Goal: Communication & Community: Answer question/provide support

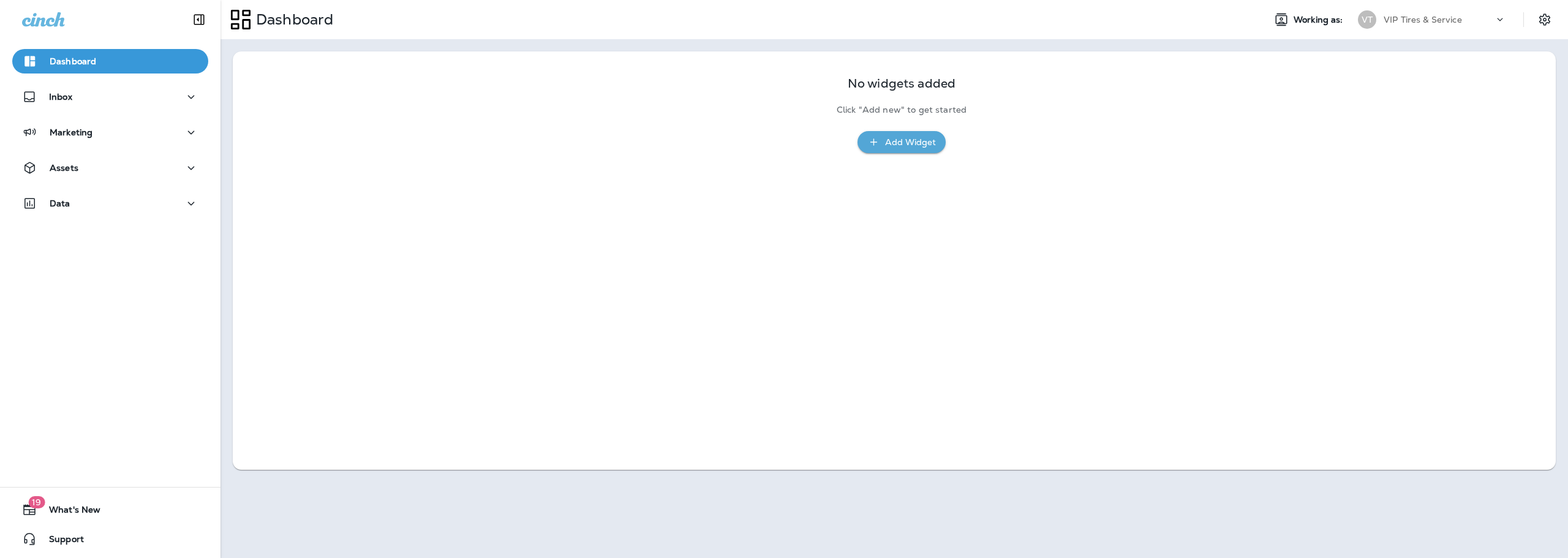
click at [52, 109] on div "Inbox" at bounding box center [110, 100] width 220 height 30
click at [53, 103] on div "Inbox" at bounding box center [47, 97] width 50 height 15
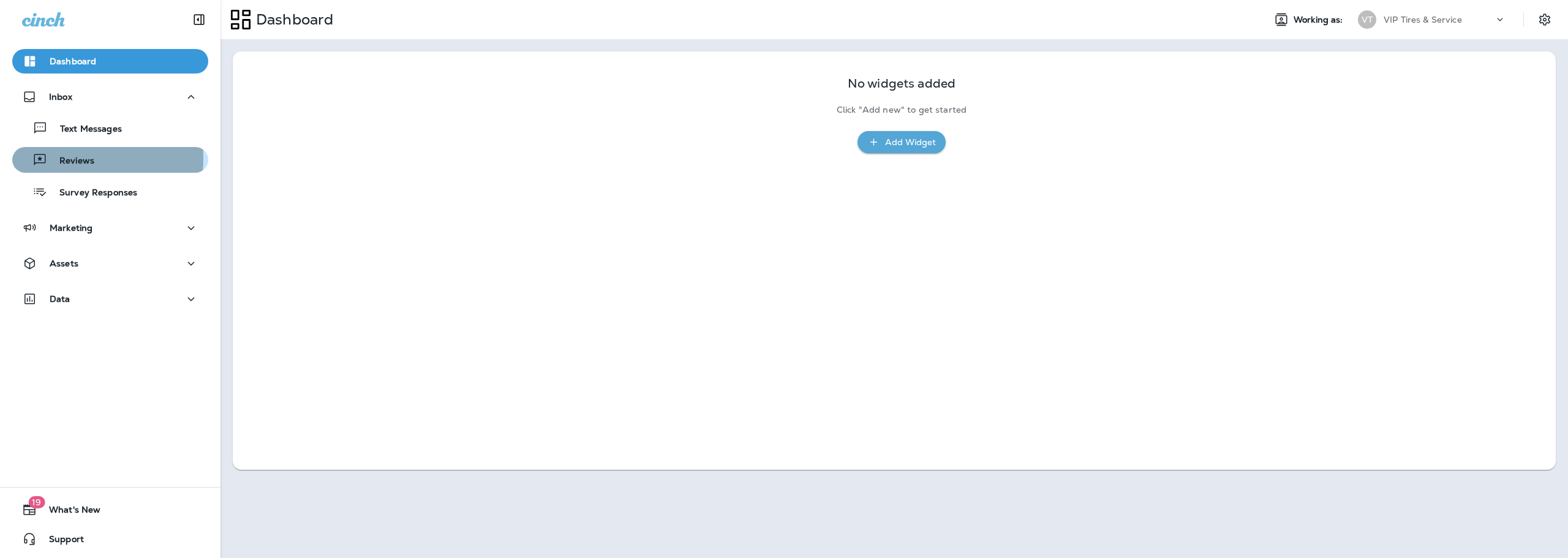
click at [60, 158] on p "Reviews" at bounding box center [70, 161] width 47 height 11
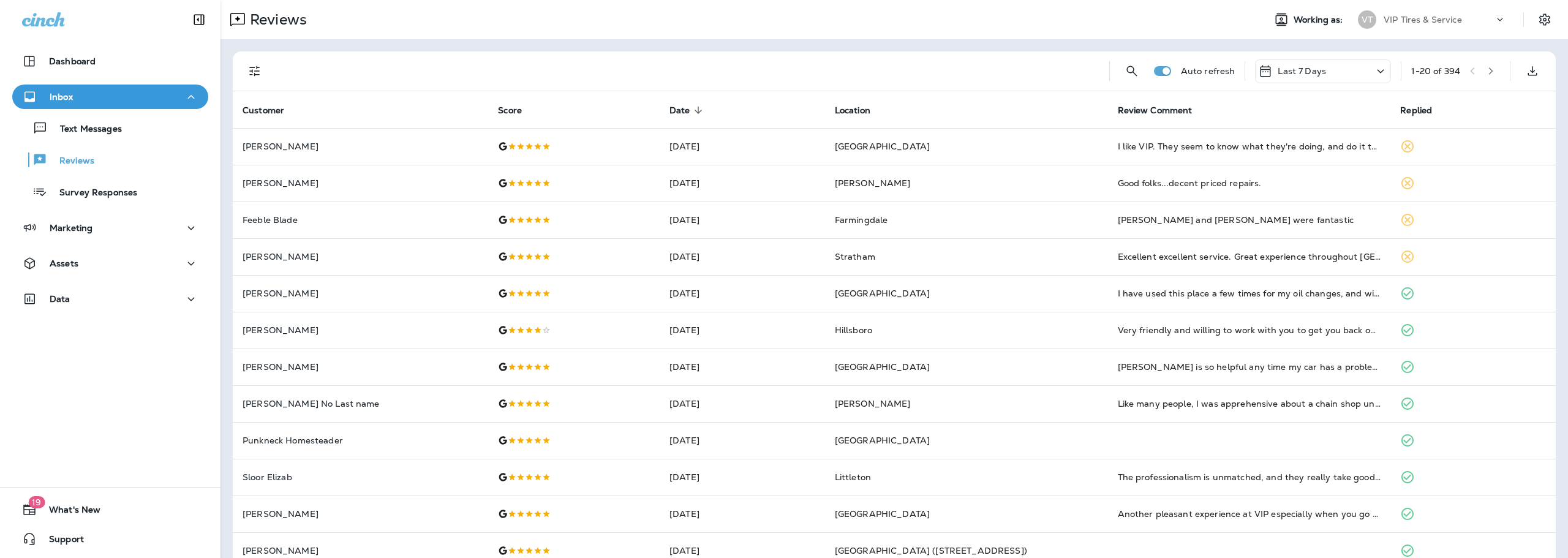
click at [254, 67] on icon "Filters" at bounding box center [254, 70] width 14 height 14
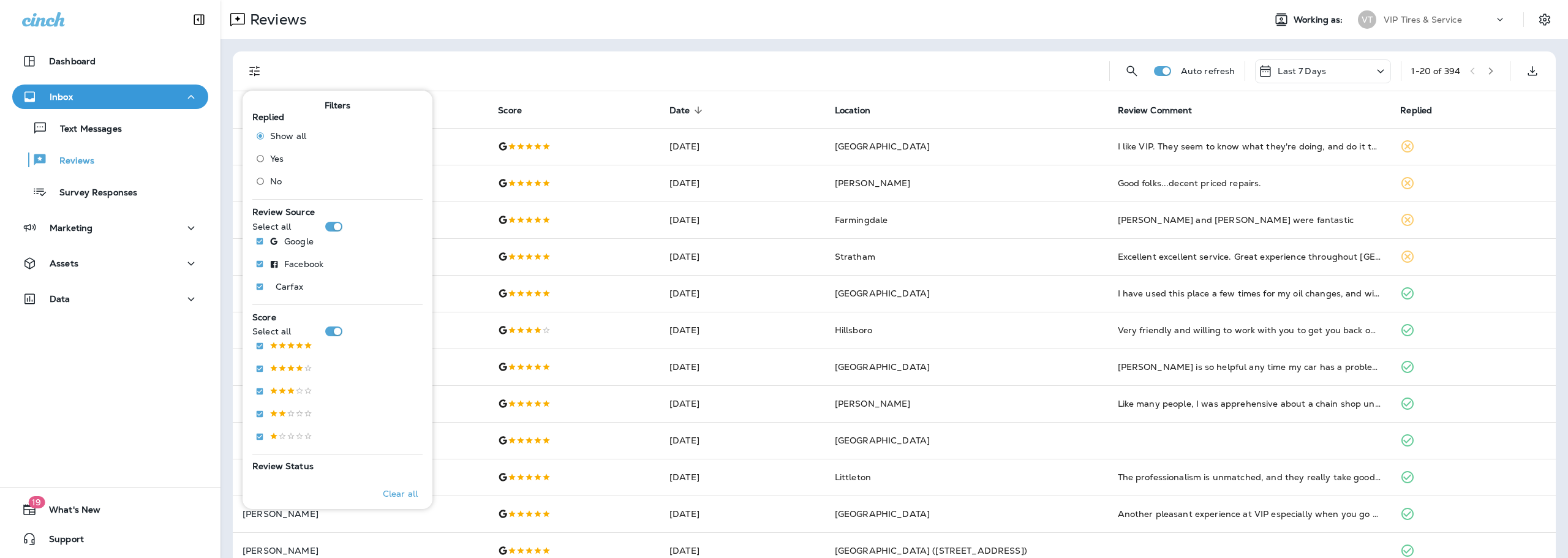
click at [279, 174] on label "No" at bounding box center [278, 182] width 56 height 20
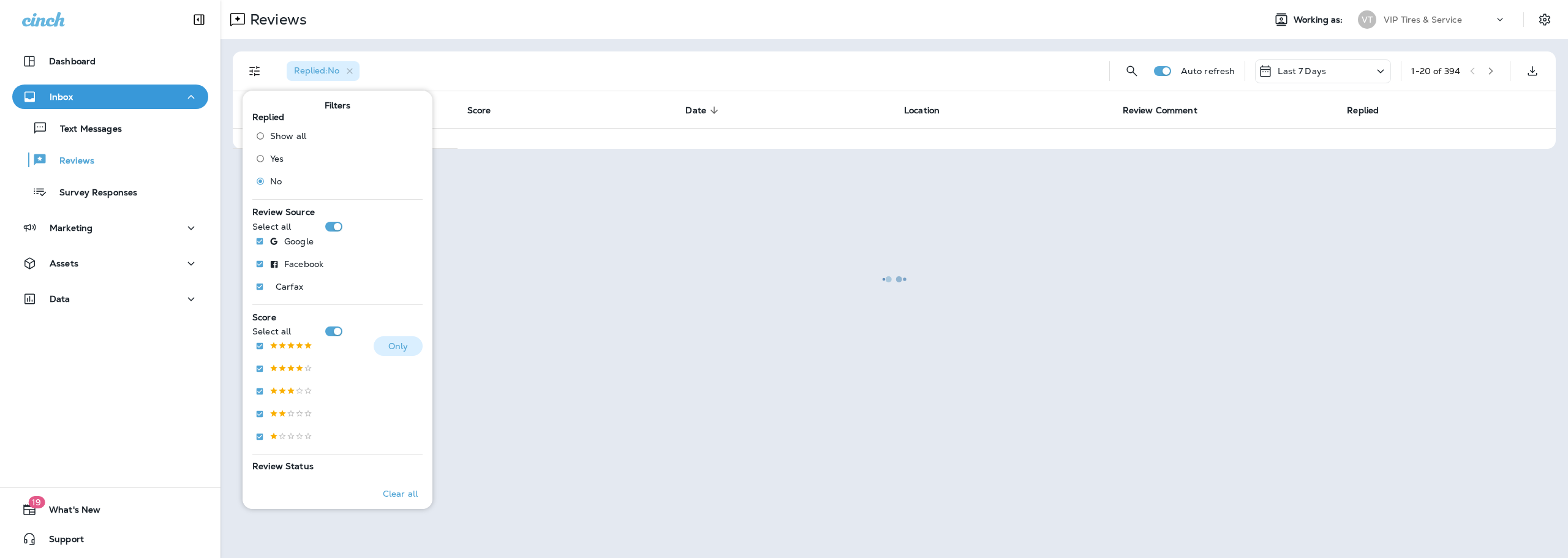
click at [388, 344] on p "Only" at bounding box center [398, 346] width 20 height 10
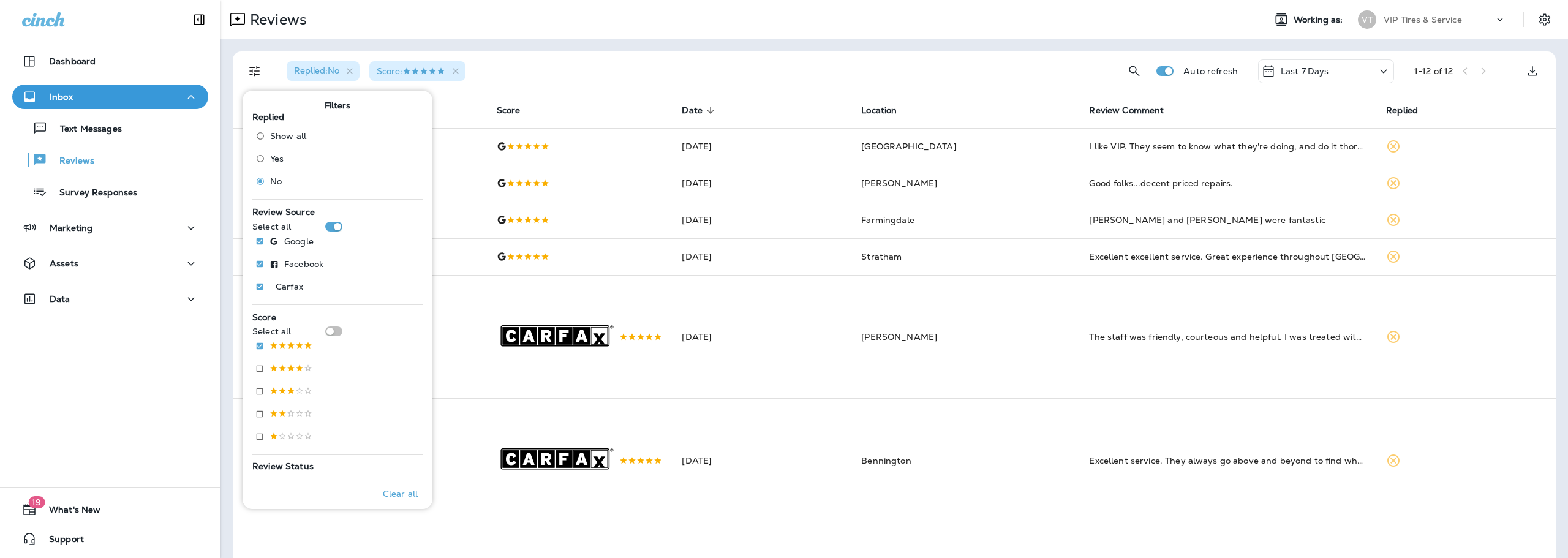
click at [548, 82] on div "Replied : No Score :" at bounding box center [689, 71] width 825 height 39
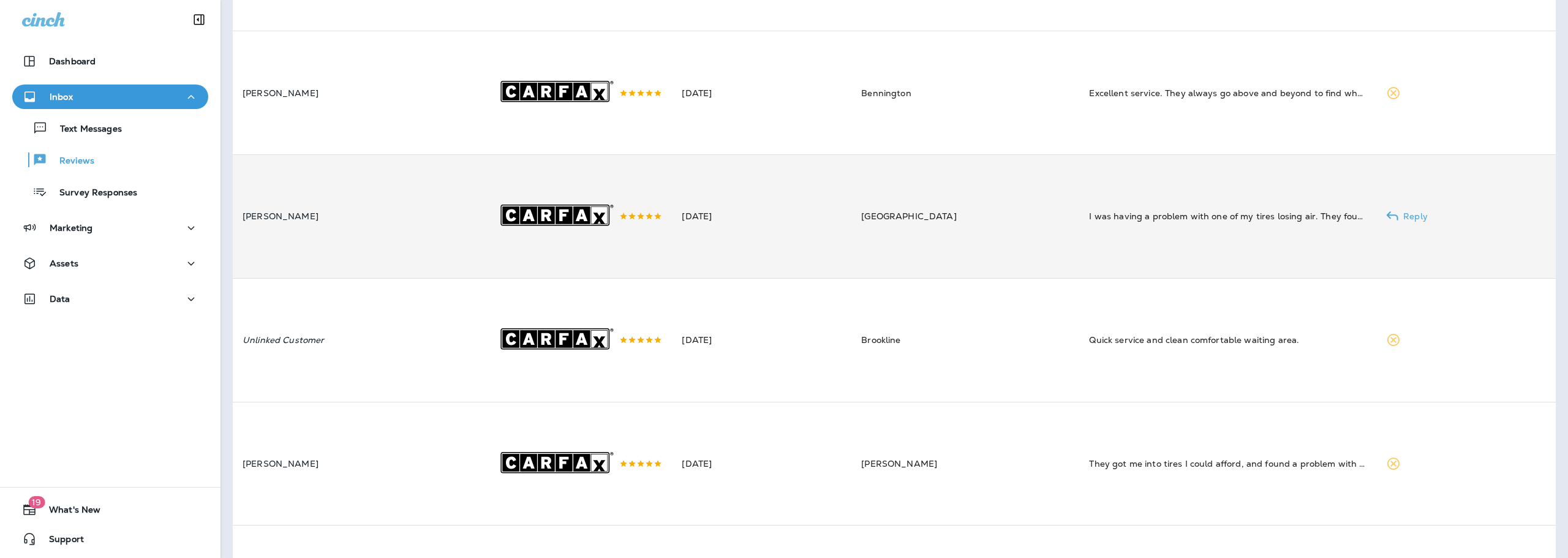
click at [953, 254] on td "[GEOGRAPHIC_DATA]" at bounding box center [965, 217] width 228 height 123
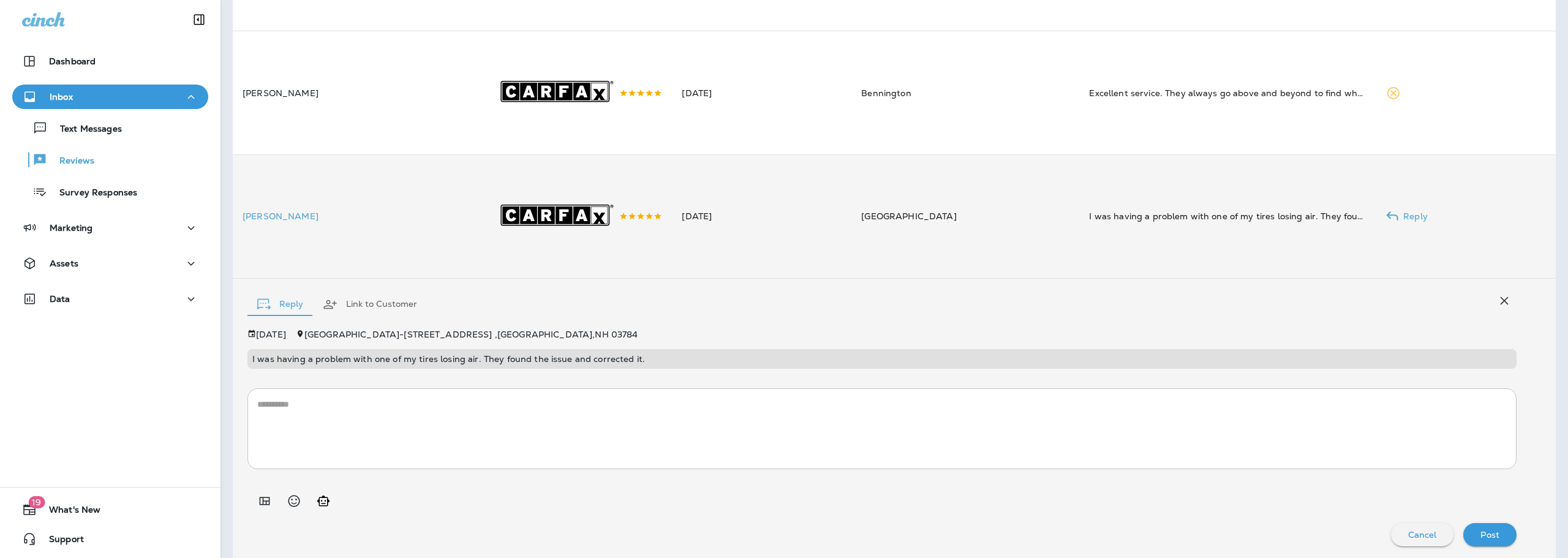
scroll to position [384, 0]
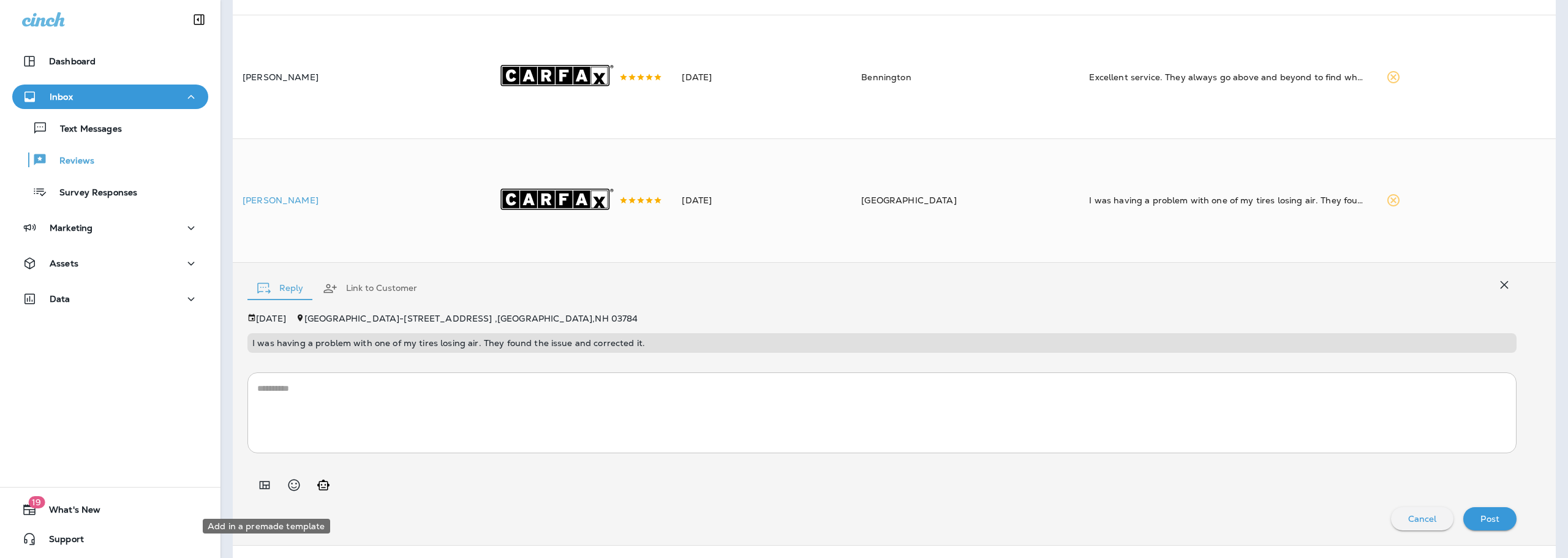
click at [258, 493] on icon "Add in a premade template" at bounding box center [264, 485] width 14 height 14
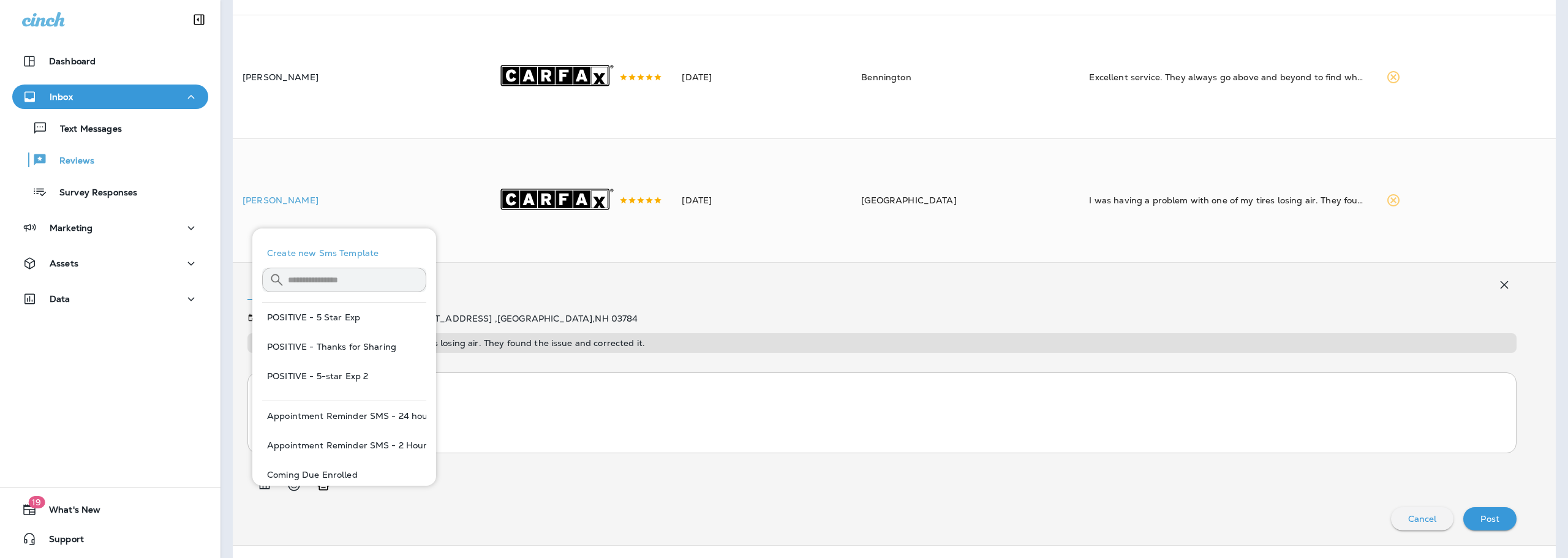
click at [347, 319] on button "POSITIVE - 5 Star Exp" at bounding box center [344, 317] width 164 height 30
type textarea "**********"
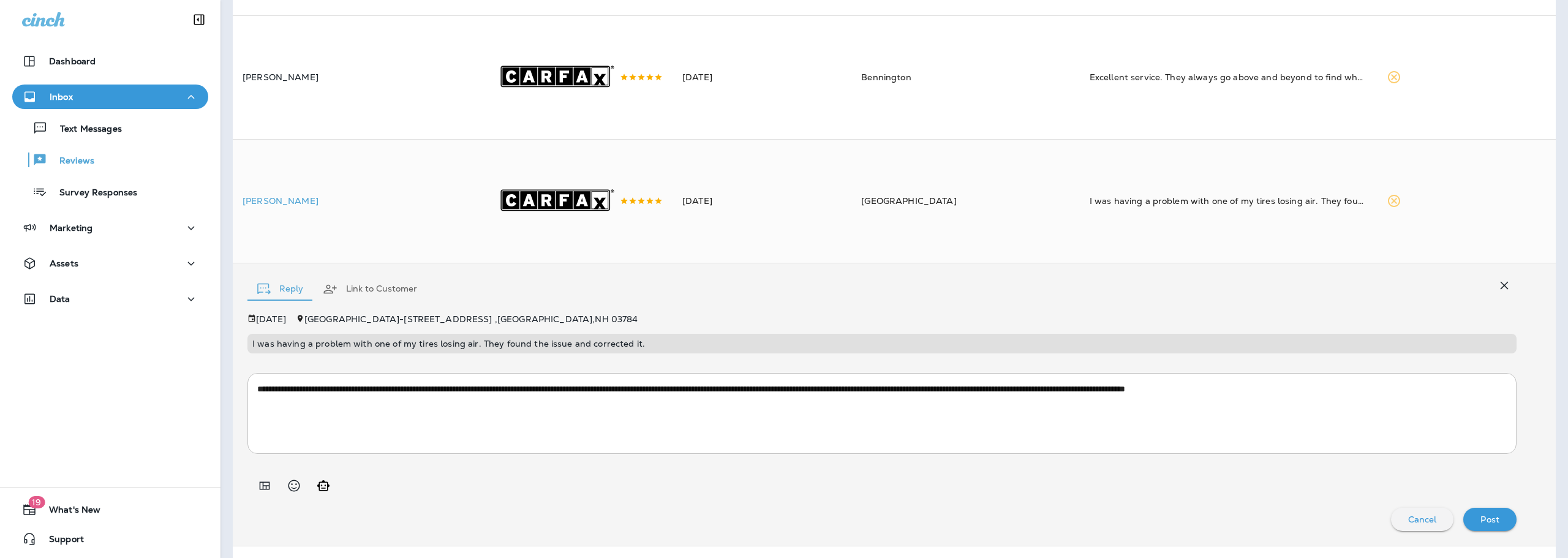
click at [1503, 532] on button "Post" at bounding box center [1489, 519] width 53 height 23
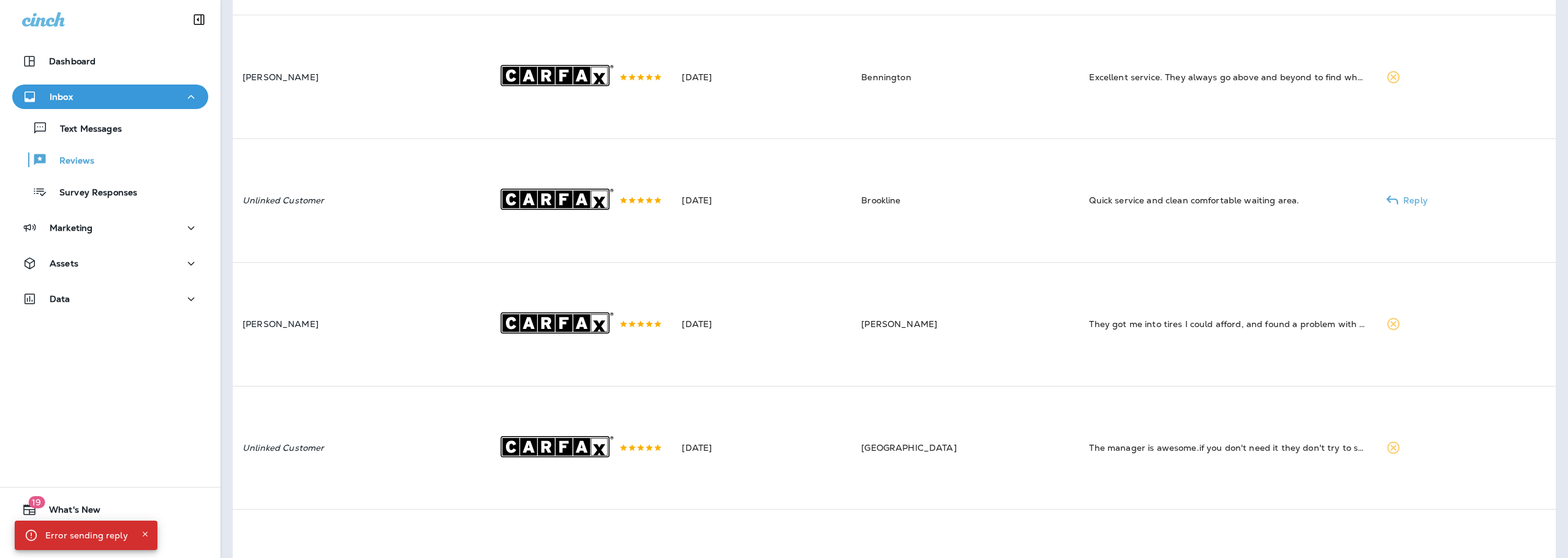
click at [284, 329] on p "[PERSON_NAME]" at bounding box center [359, 324] width 235 height 10
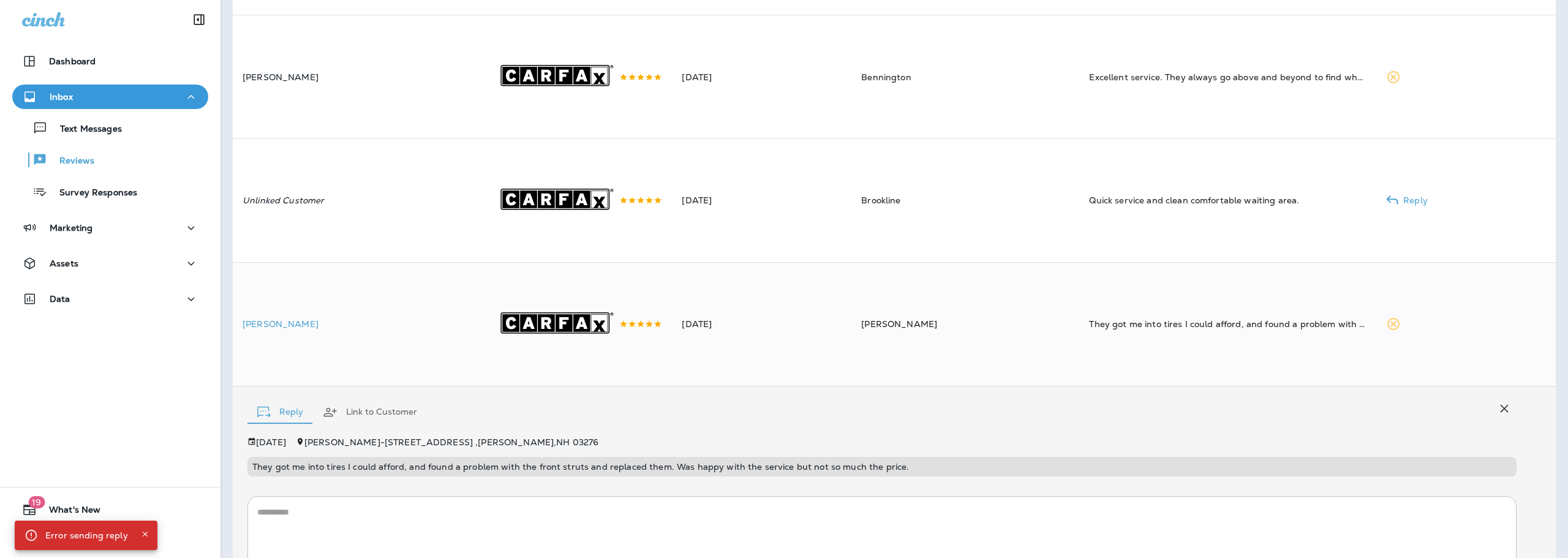
scroll to position [512, 0]
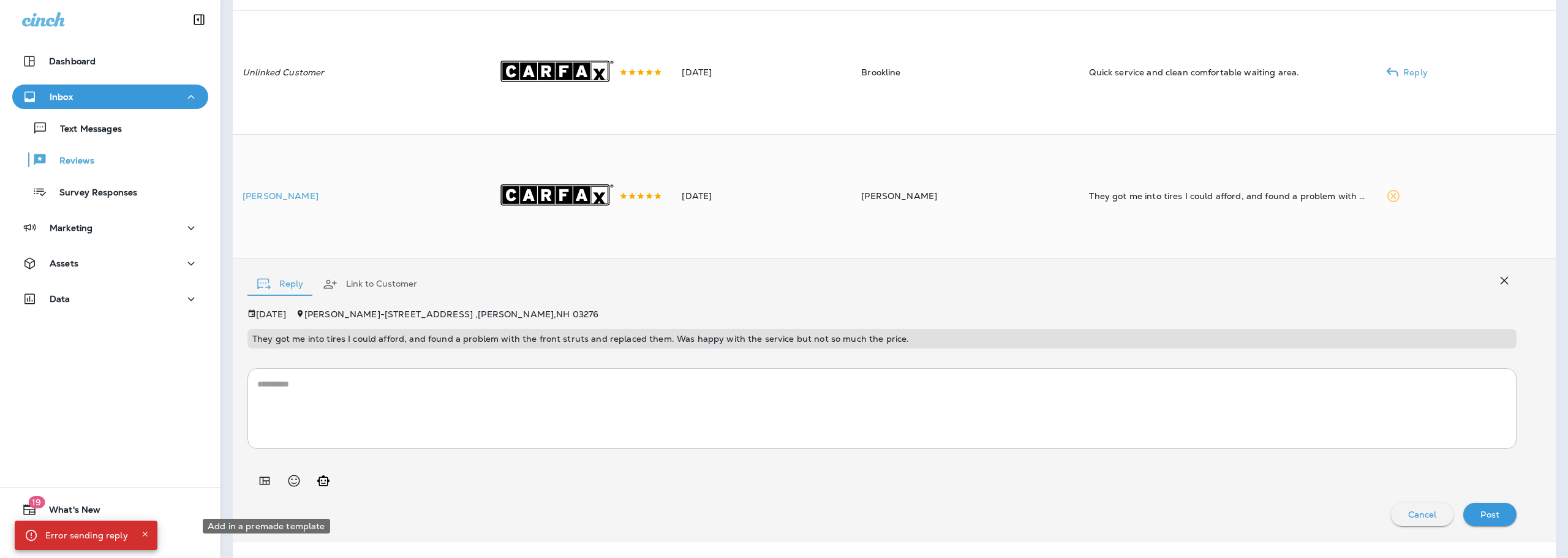
click at [259, 513] on div "Add in a premade template" at bounding box center [266, 522] width 130 height 24
click at [265, 488] on icon "Add in a premade template" at bounding box center [264, 481] width 14 height 14
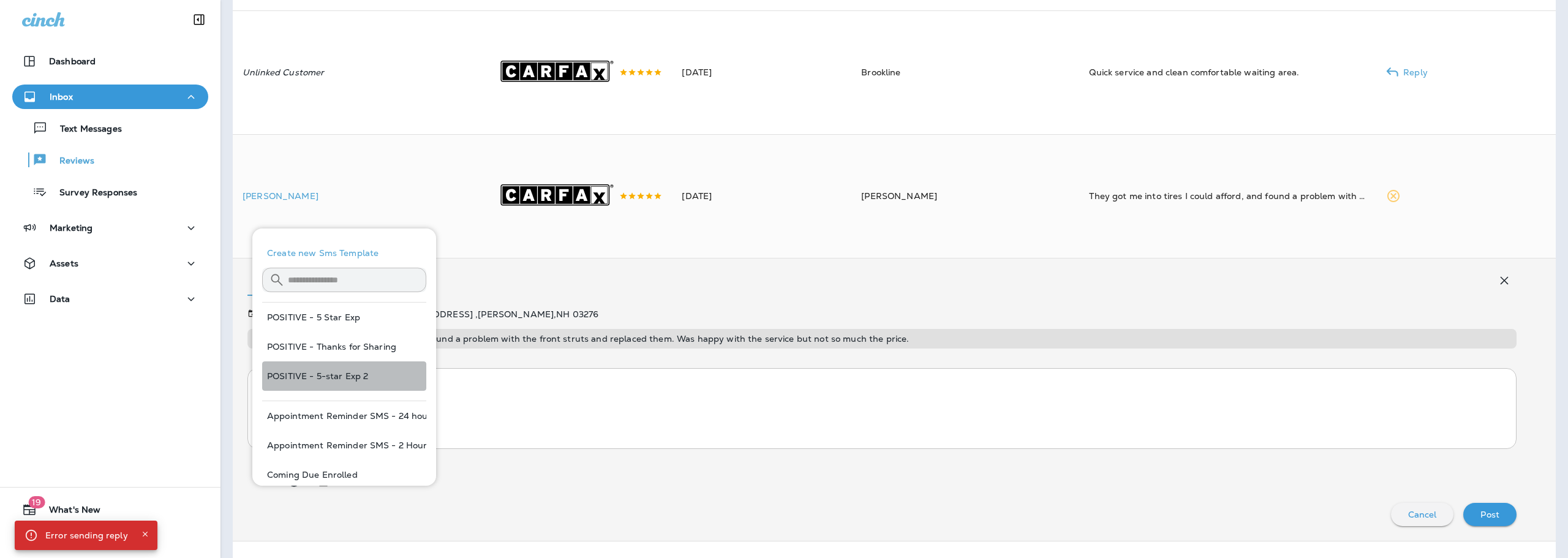
click at [347, 365] on button "POSITIVE - 5-star Exp 2" at bounding box center [344, 376] width 164 height 30
type textarea "**********"
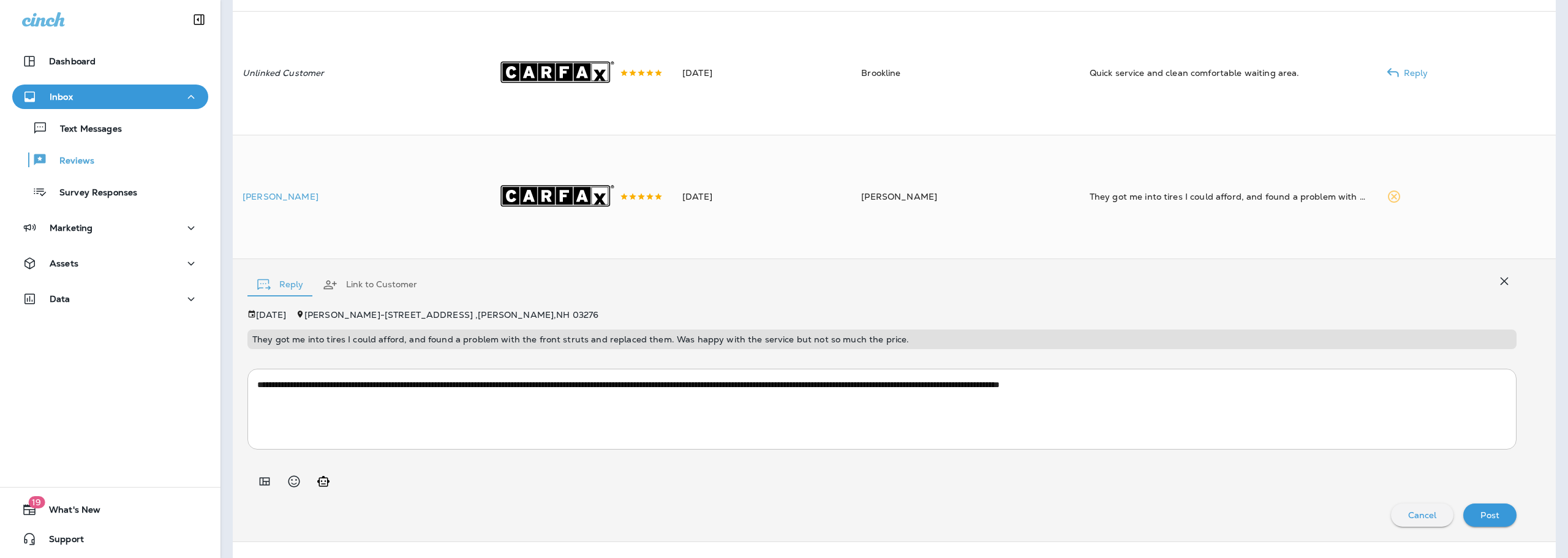
click at [1508, 537] on div "**********" at bounding box center [894, 400] width 1323 height 282
click at [1497, 523] on div "Post" at bounding box center [1489, 515] width 34 height 16
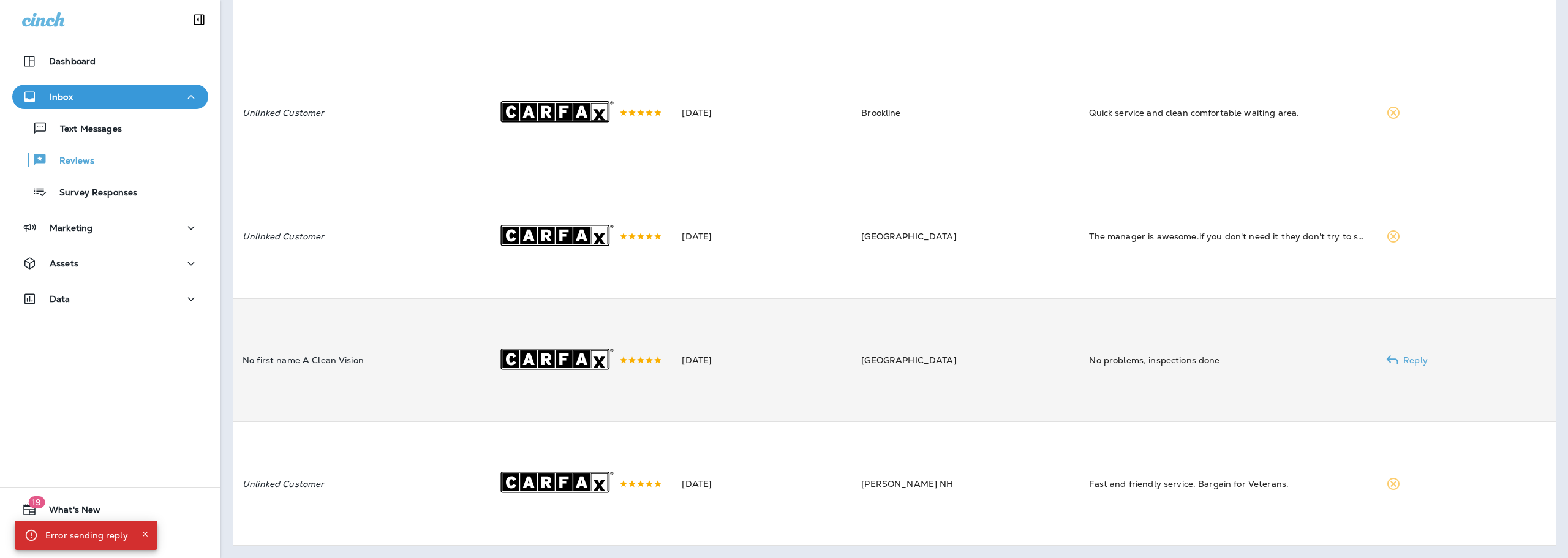
click at [313, 328] on td "No first name A Clean Vision" at bounding box center [360, 360] width 254 height 123
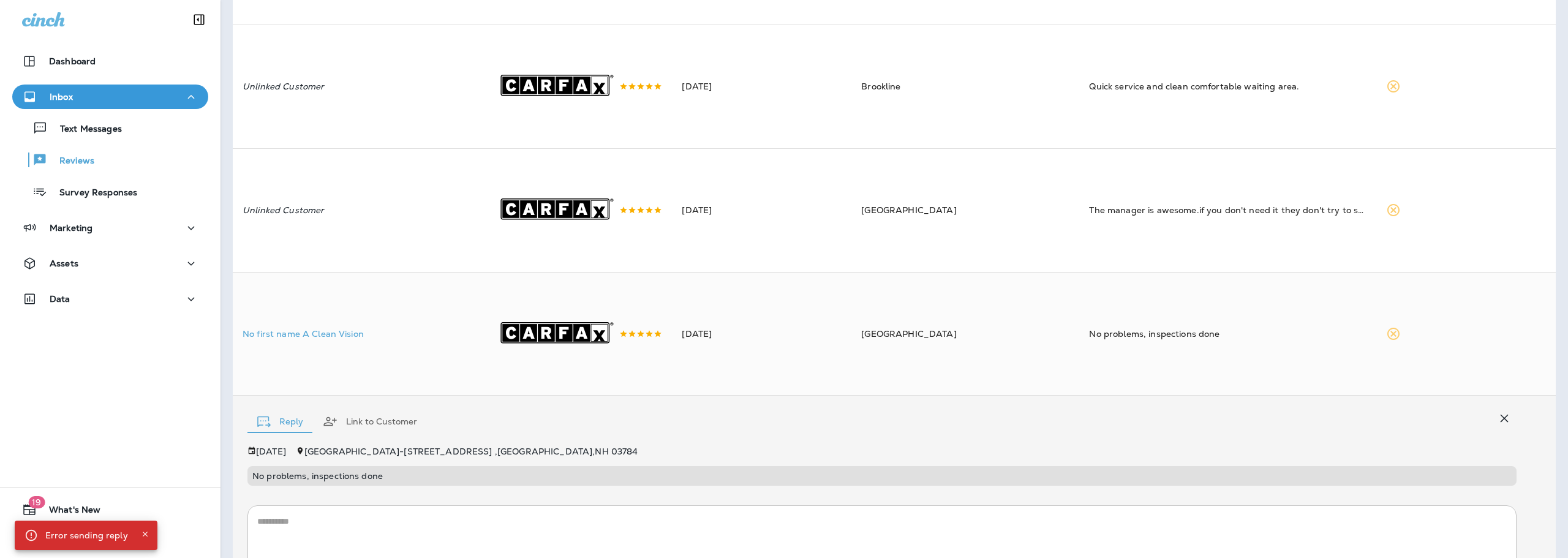
scroll to position [640, 0]
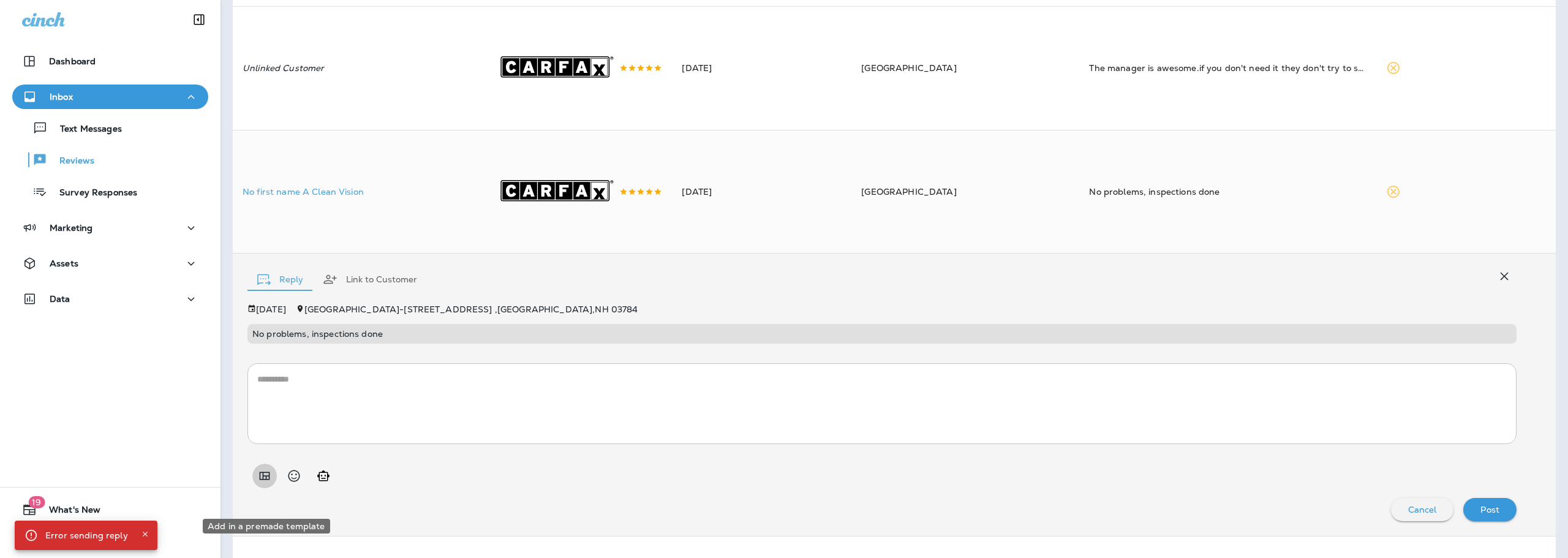
click at [266, 481] on icon "Add in a premade template" at bounding box center [265, 476] width 11 height 8
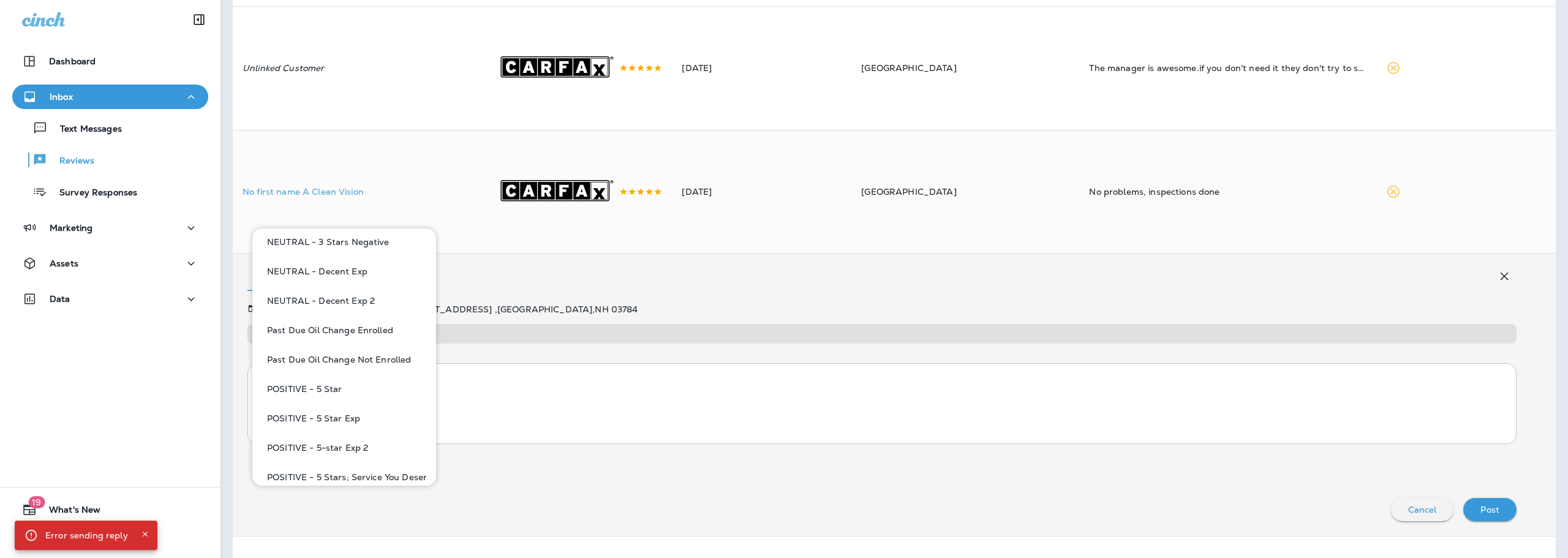
scroll to position [858, 0]
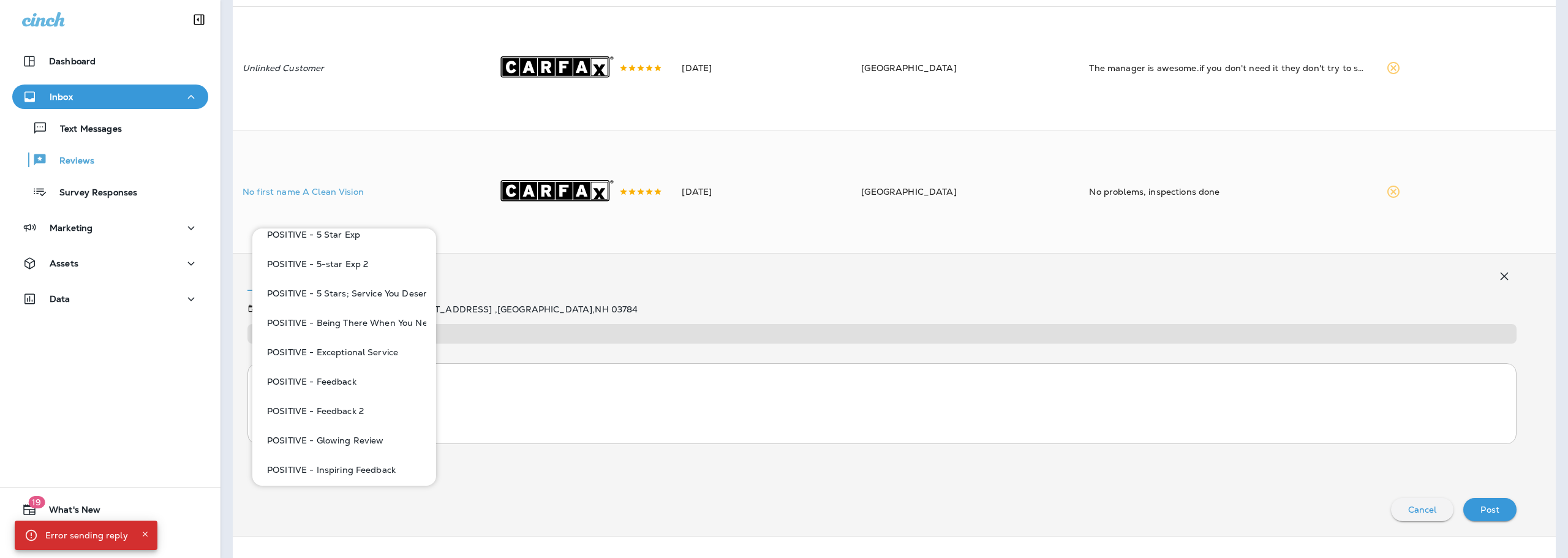
click at [359, 383] on button "POSITIVE - Feedback" at bounding box center [344, 382] width 164 height 30
type textarea "**********"
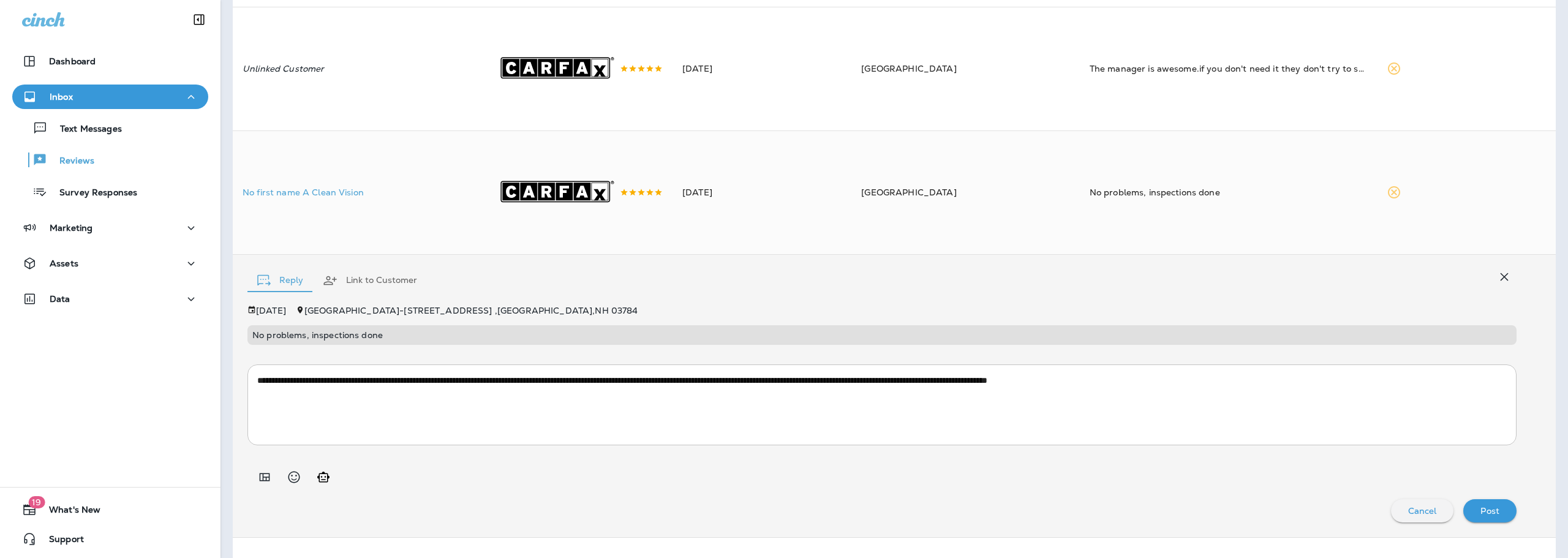
click at [1463, 522] on button "Post" at bounding box center [1489, 511] width 53 height 23
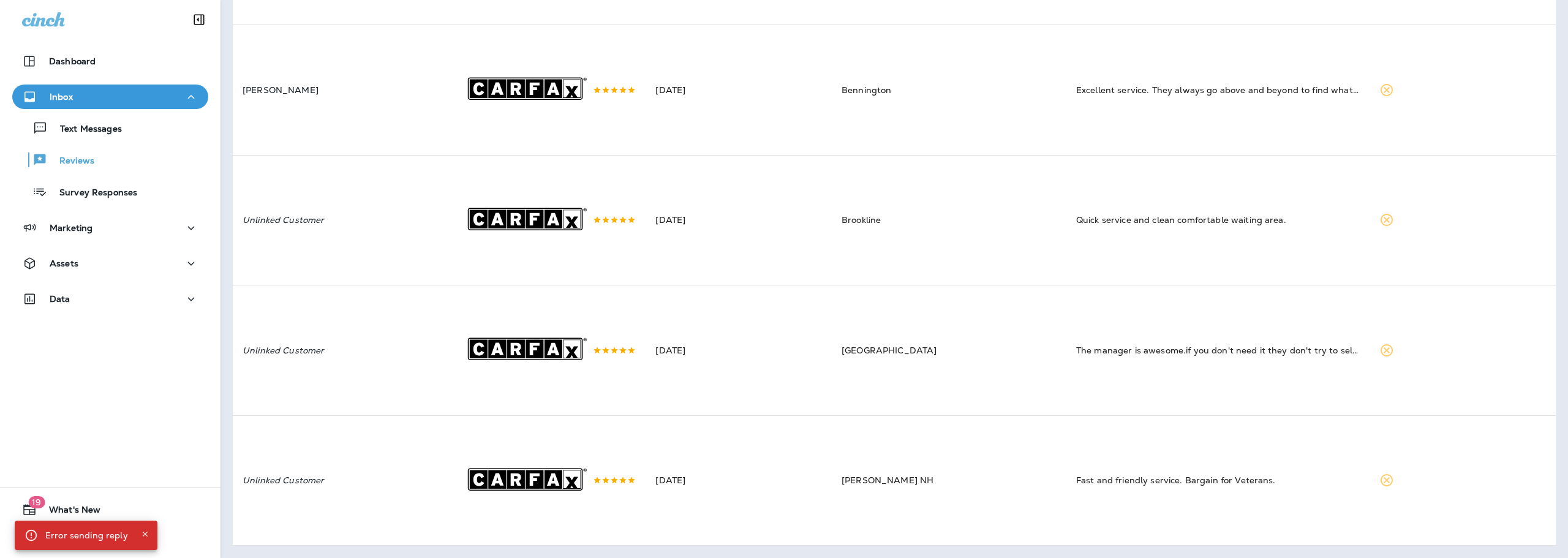
scroll to position [401, 0]
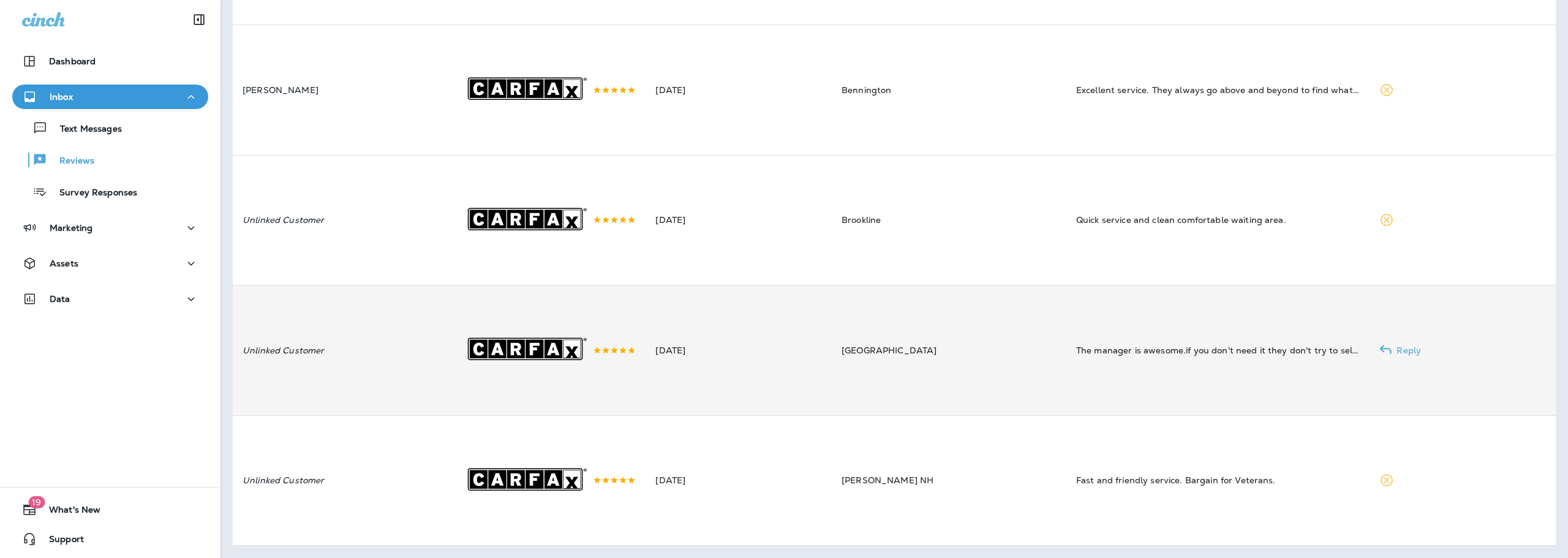
click at [726, 323] on td "[DATE]" at bounding box center [739, 351] width 186 height 130
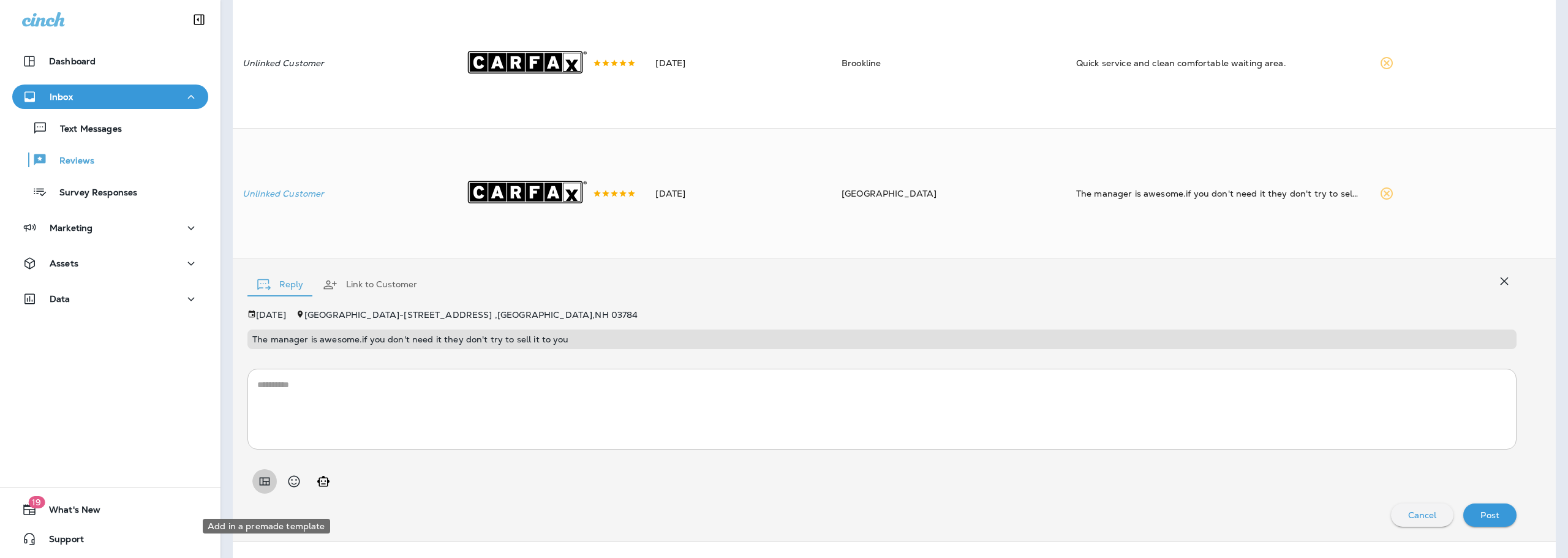
click at [269, 485] on icon "Add in a premade template" at bounding box center [265, 481] width 11 height 8
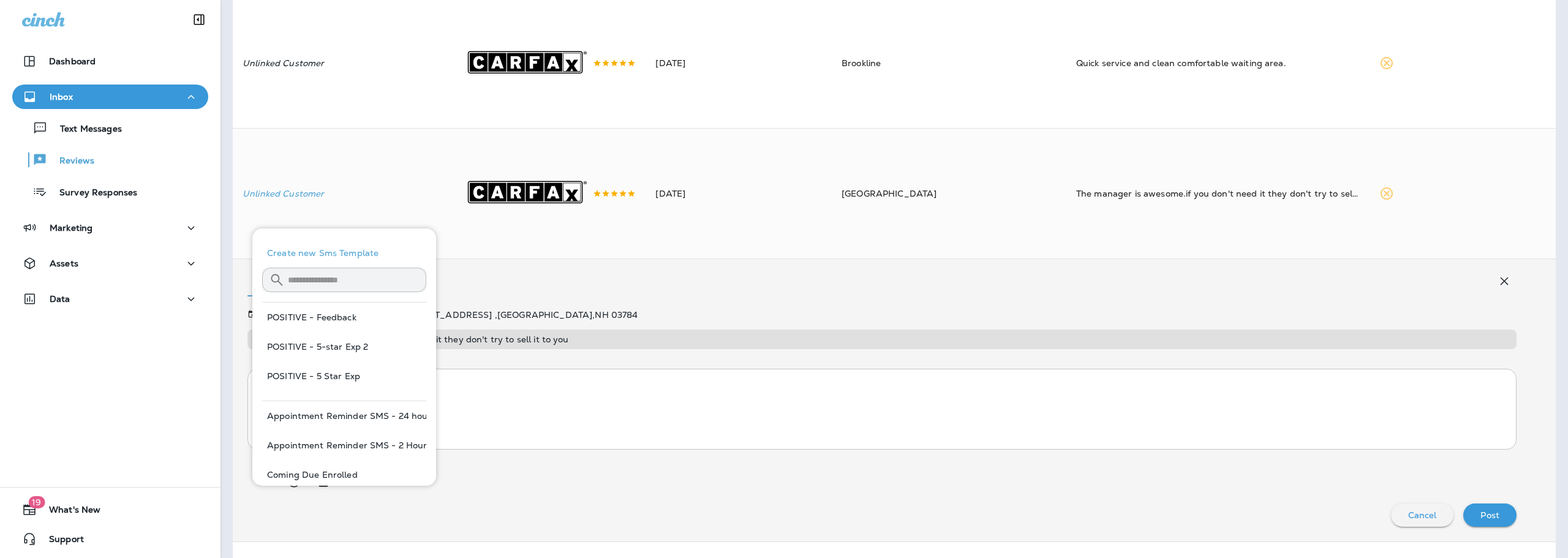
click at [342, 379] on button "POSITIVE - 5 Star Exp" at bounding box center [344, 376] width 164 height 30
type textarea "**********"
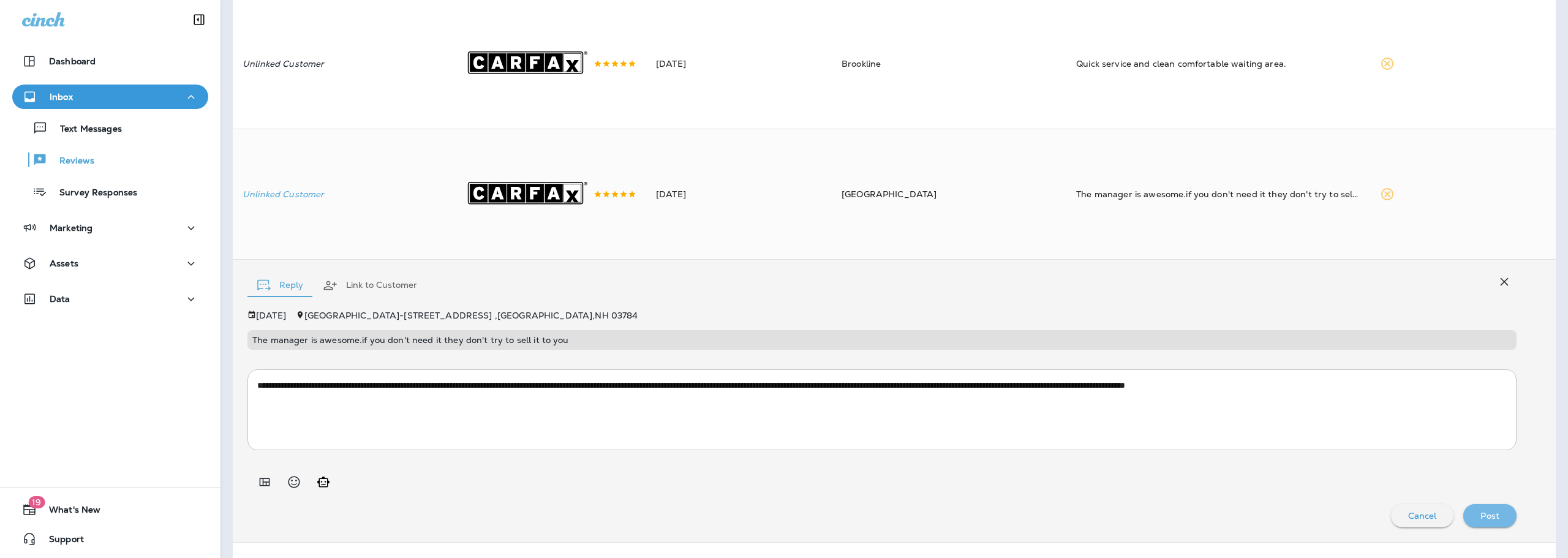
click at [1489, 521] on p "Post" at bounding box center [1489, 516] width 19 height 10
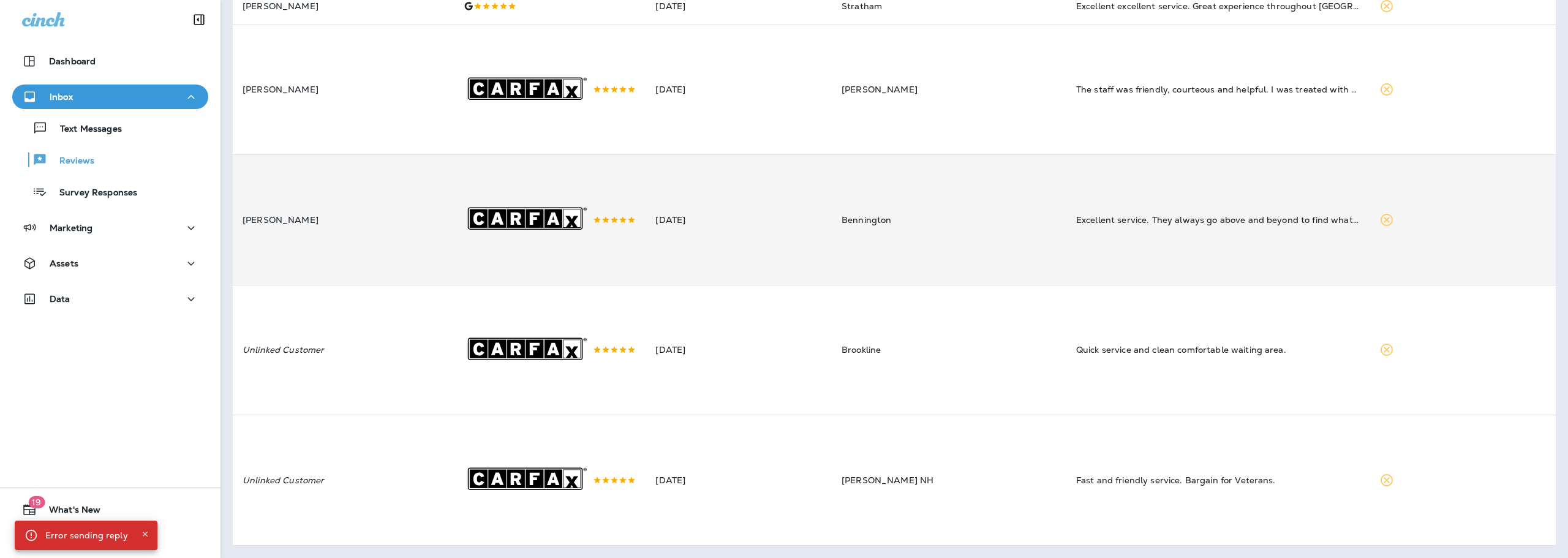
scroll to position [267, 0]
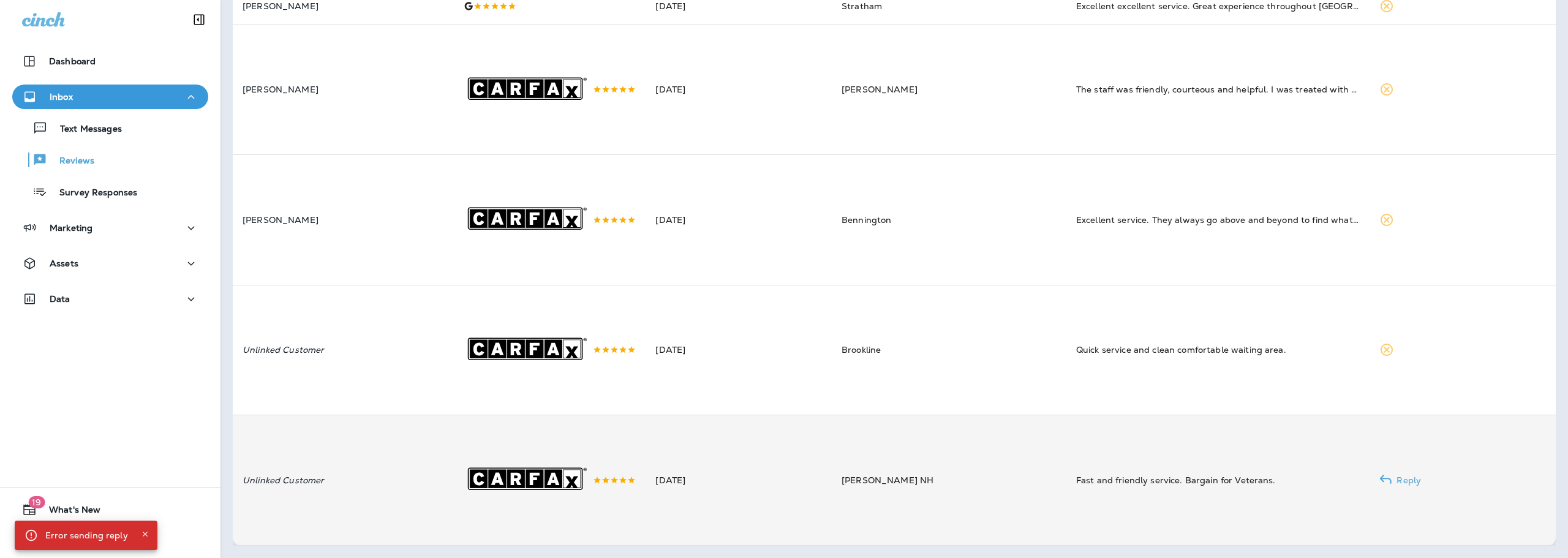
click at [711, 472] on td "[DATE]" at bounding box center [739, 481] width 186 height 130
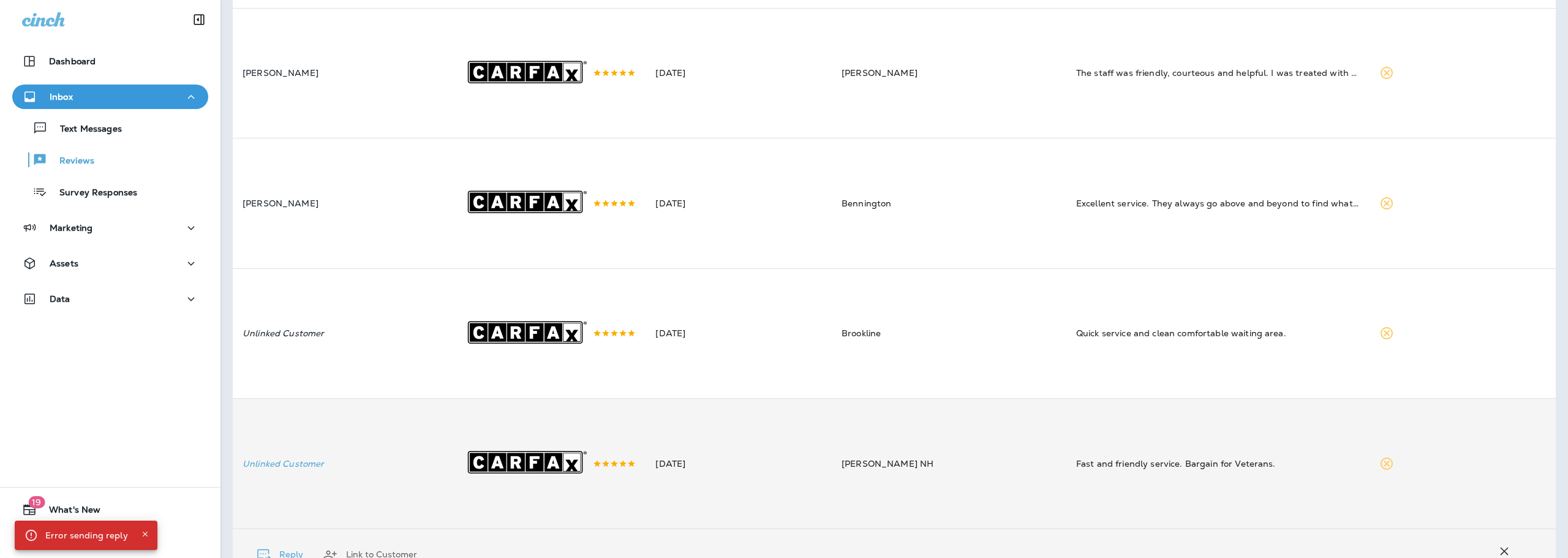
scroll to position [538, 0]
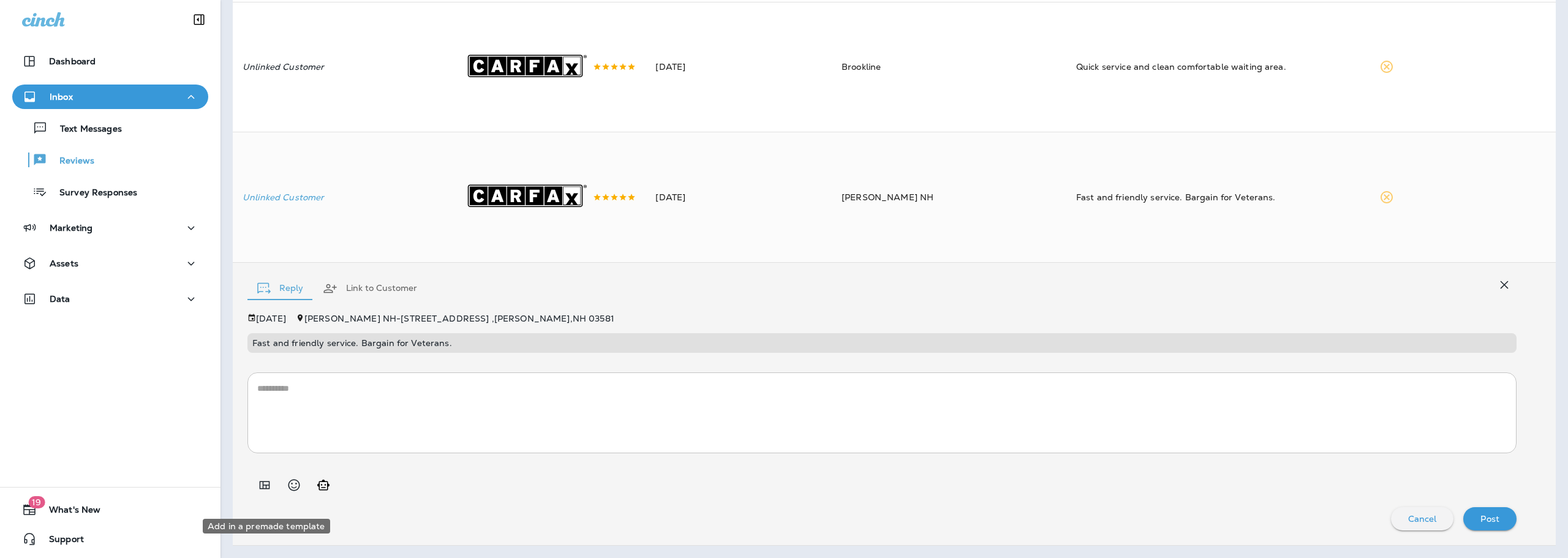
click at [266, 490] on button "Add in a premade template" at bounding box center [264, 485] width 24 height 24
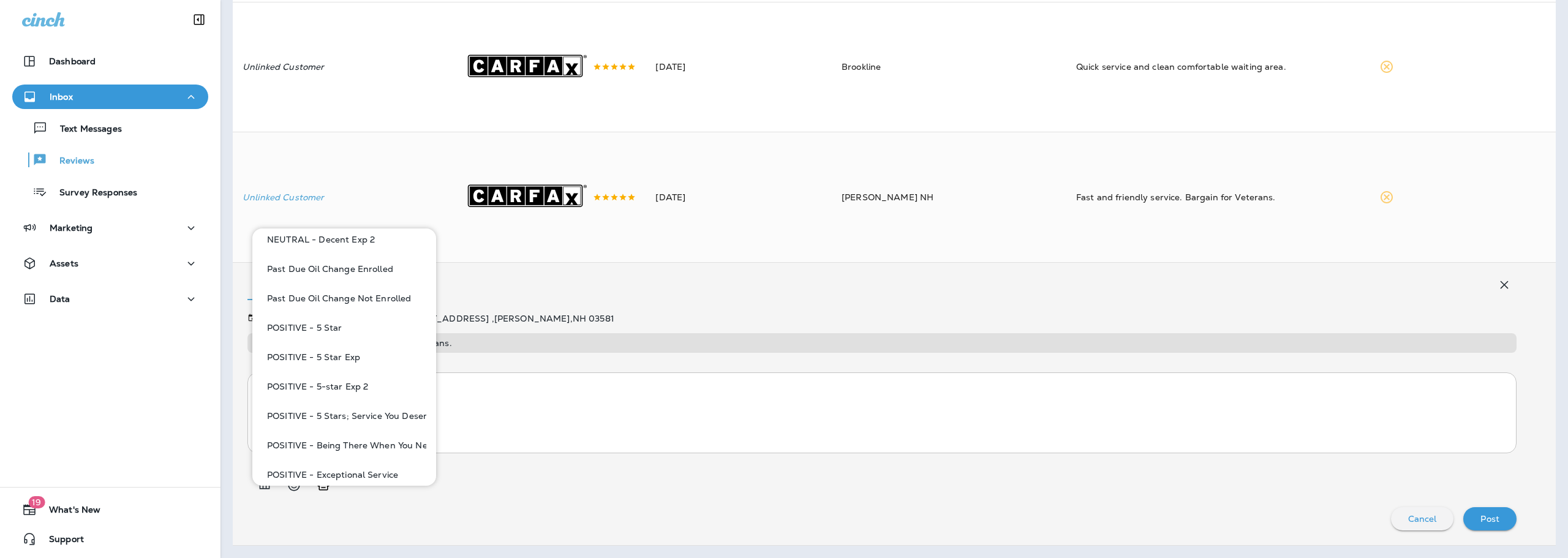
scroll to position [796, 0]
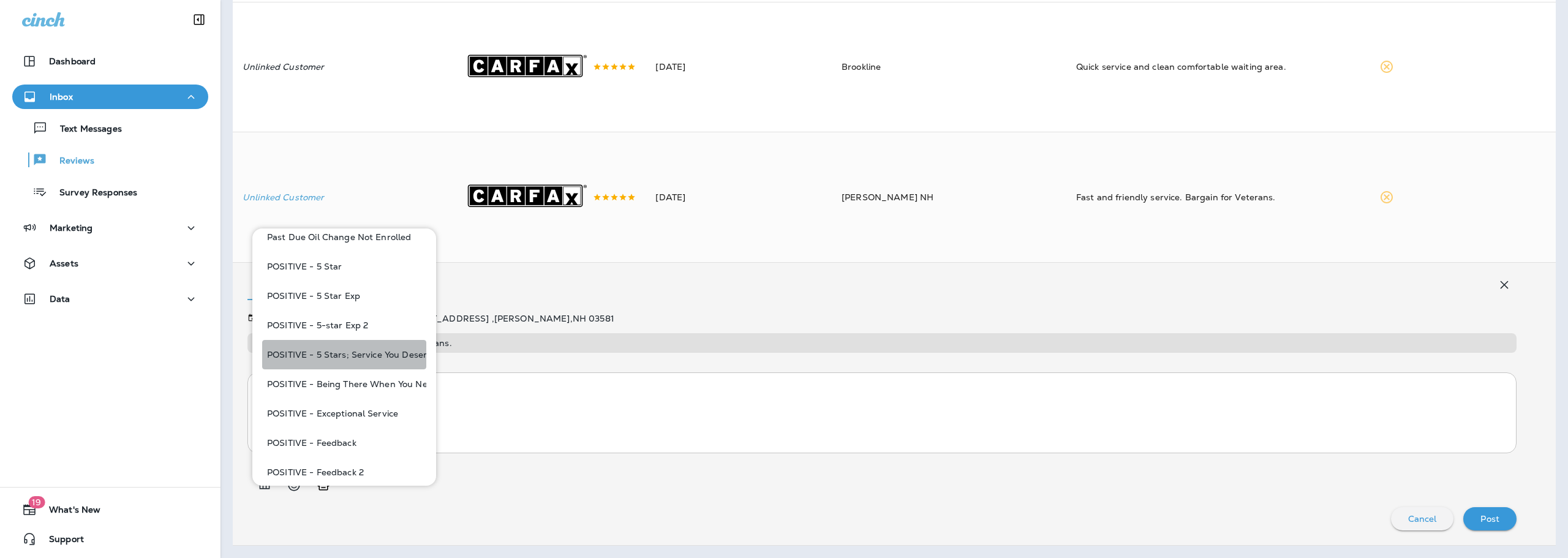
click at [345, 355] on button "POSITIVE - 5 Stars; Service You Deserve" at bounding box center [344, 354] width 164 height 30
type textarea "**********"
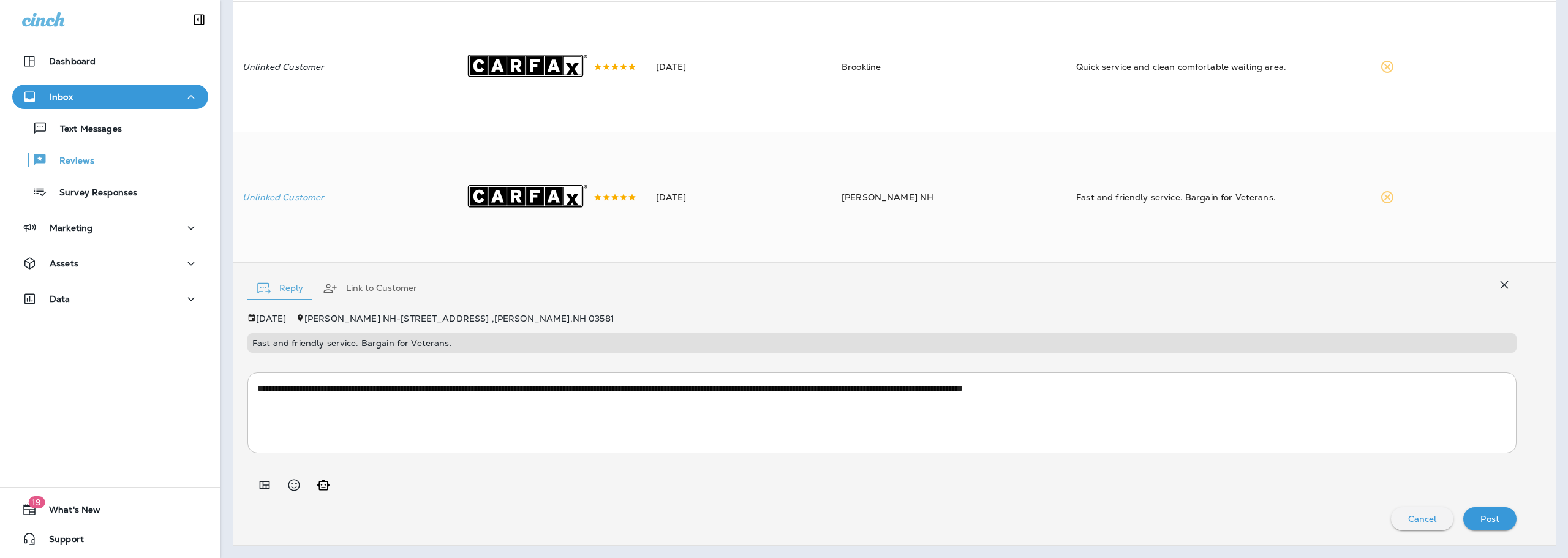
click at [1490, 527] on div "Post" at bounding box center [1489, 519] width 34 height 16
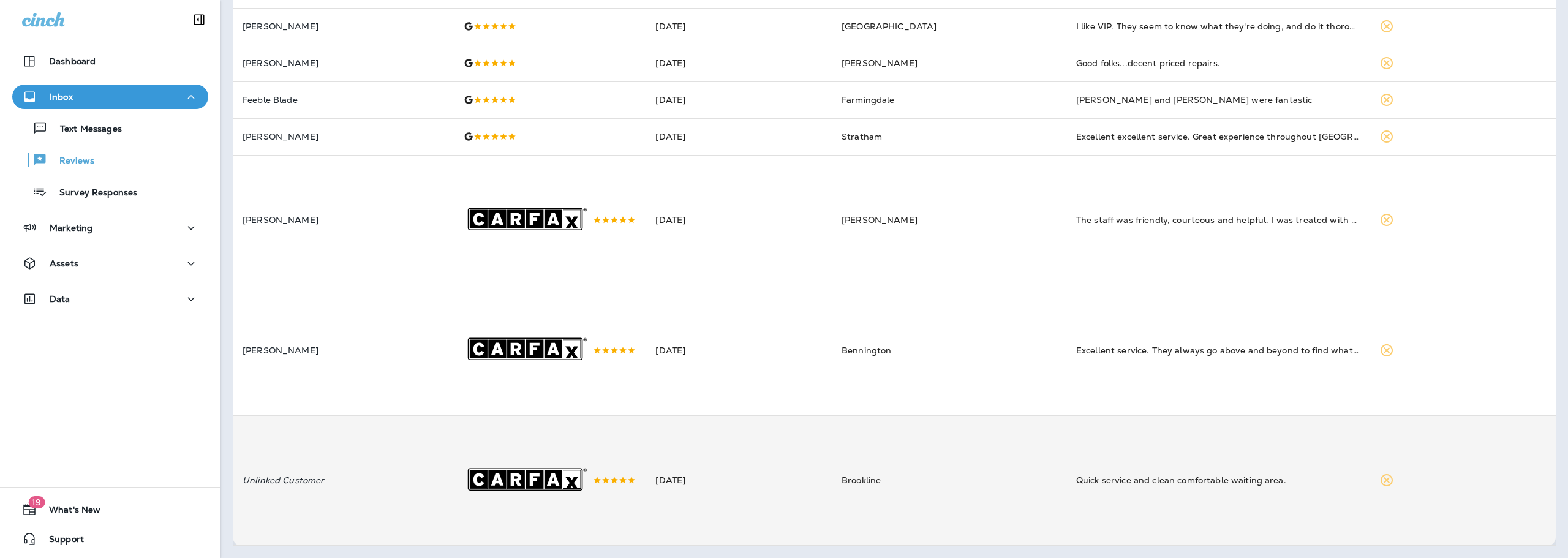
scroll to position [136, 0]
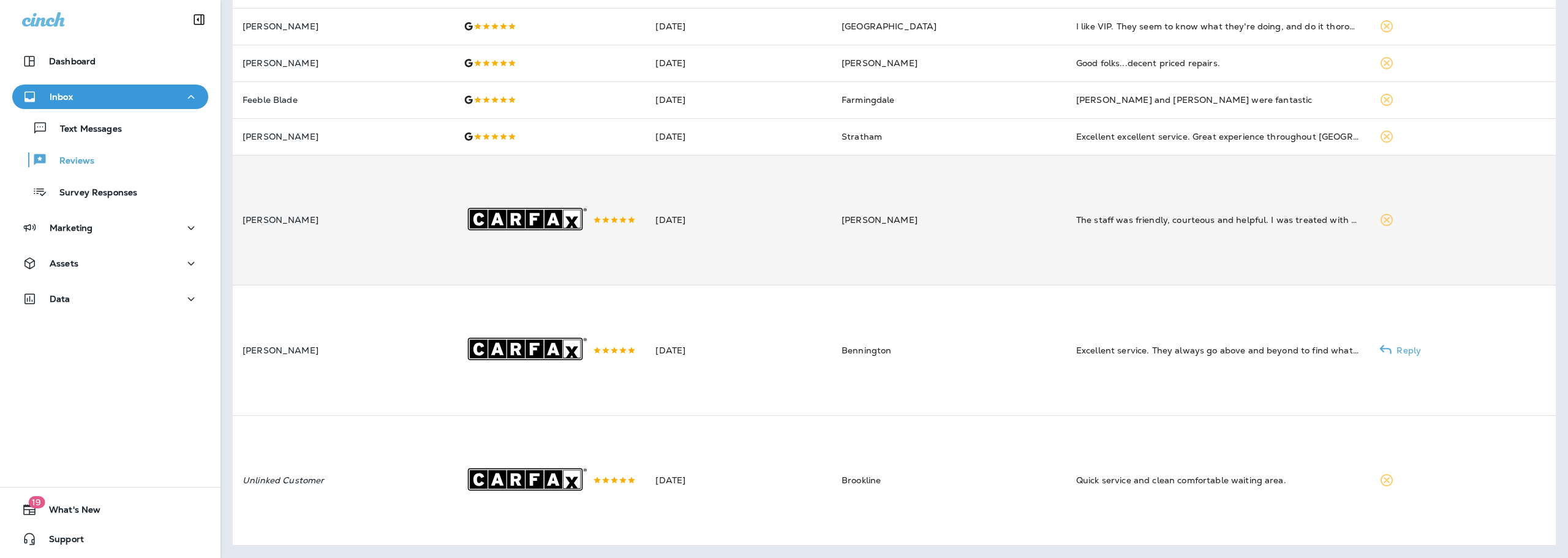
click at [353, 200] on td "[PERSON_NAME]" at bounding box center [344, 220] width 221 height 130
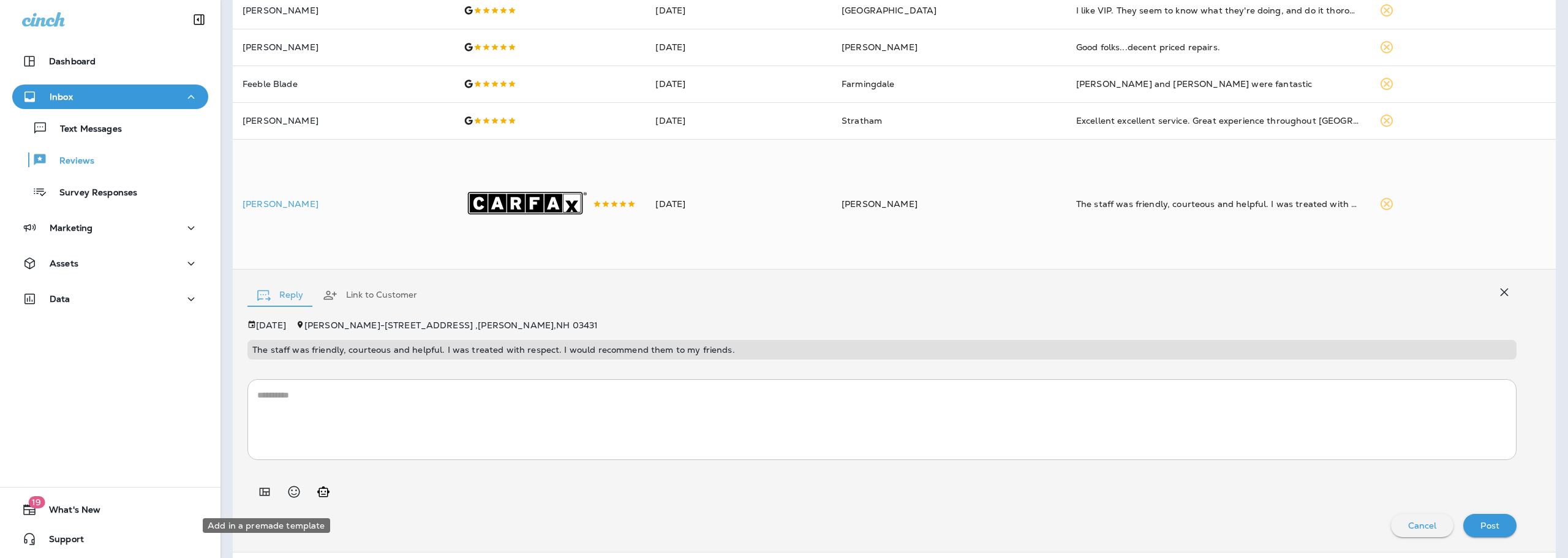
click at [262, 500] on icon "Add in a premade template" at bounding box center [264, 491] width 14 height 14
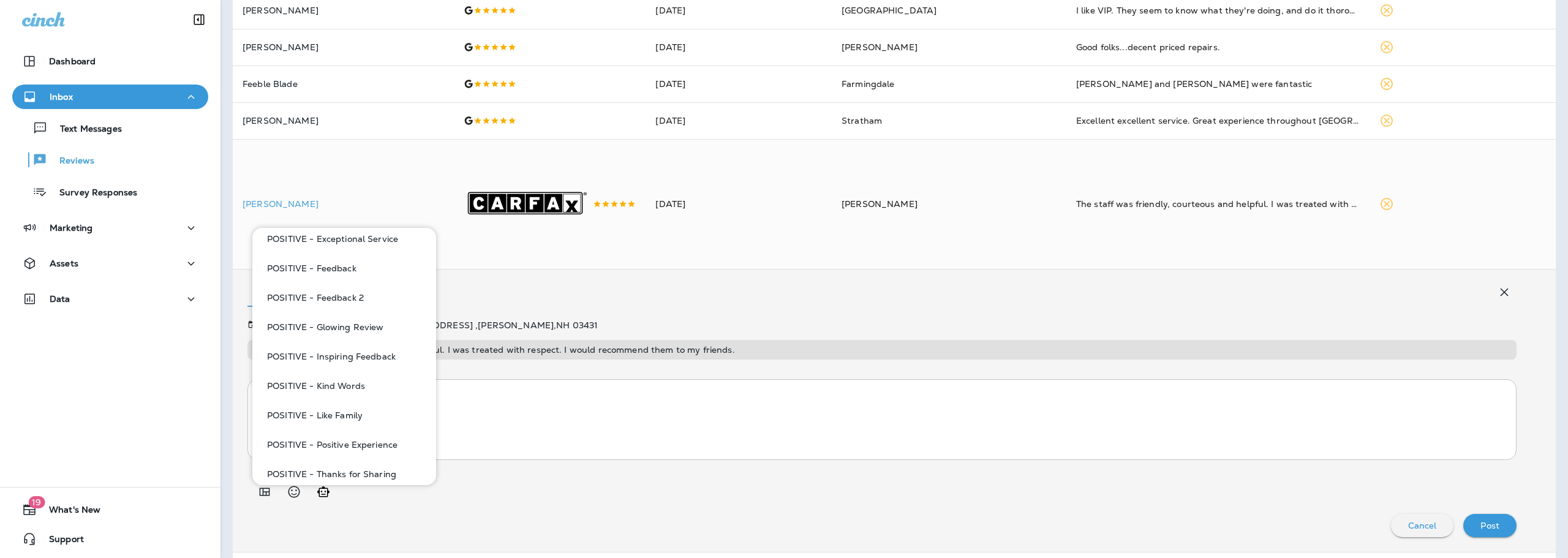
scroll to position [1042, 0]
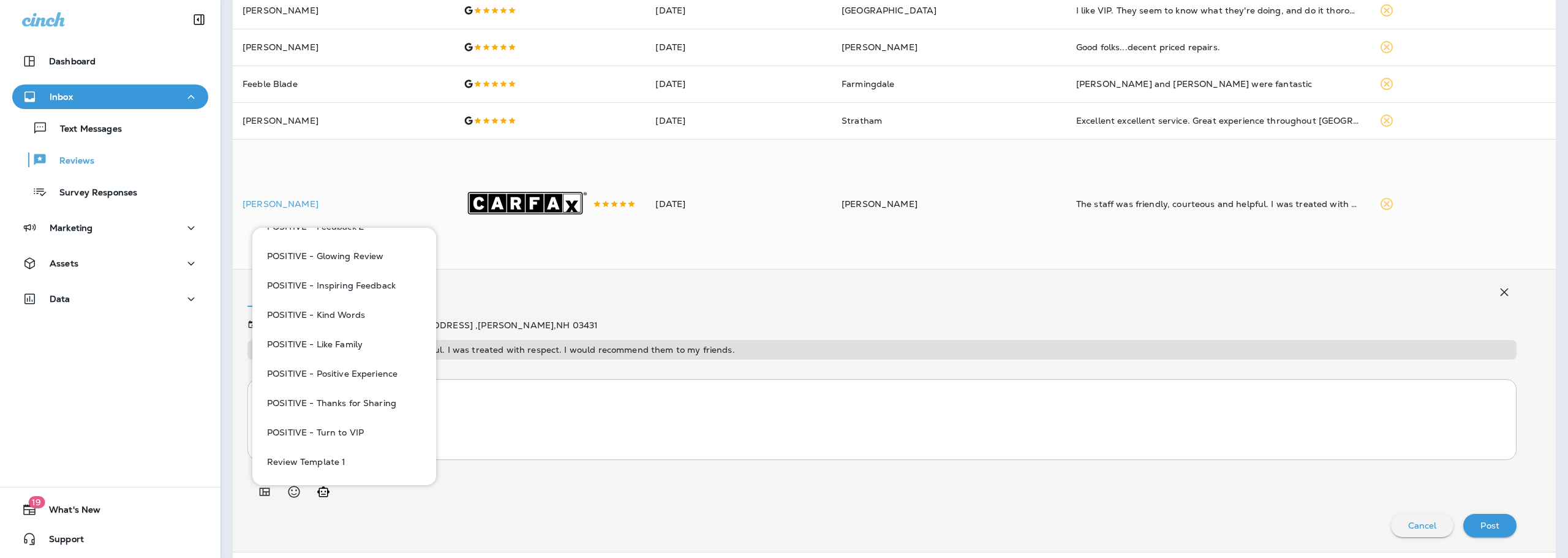
click at [350, 345] on button "POSITIVE - Like Family" at bounding box center [344, 344] width 164 height 30
type textarea "**********"
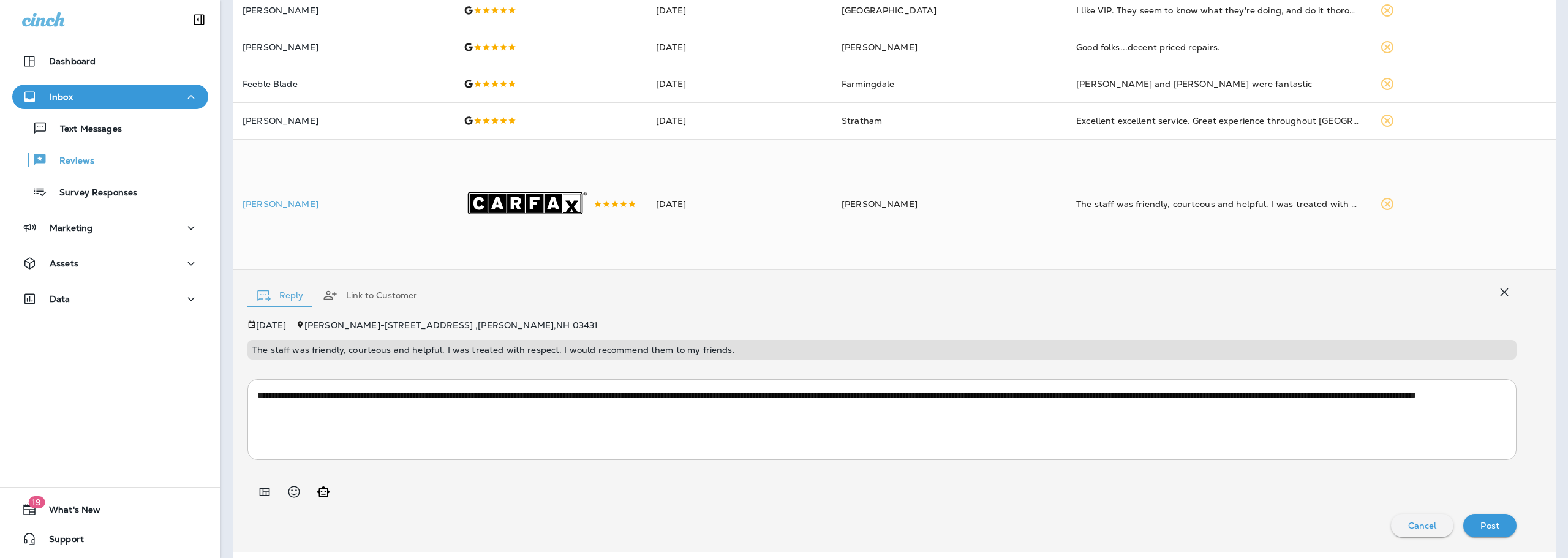
click at [1482, 534] on div "Post" at bounding box center [1489, 525] width 34 height 16
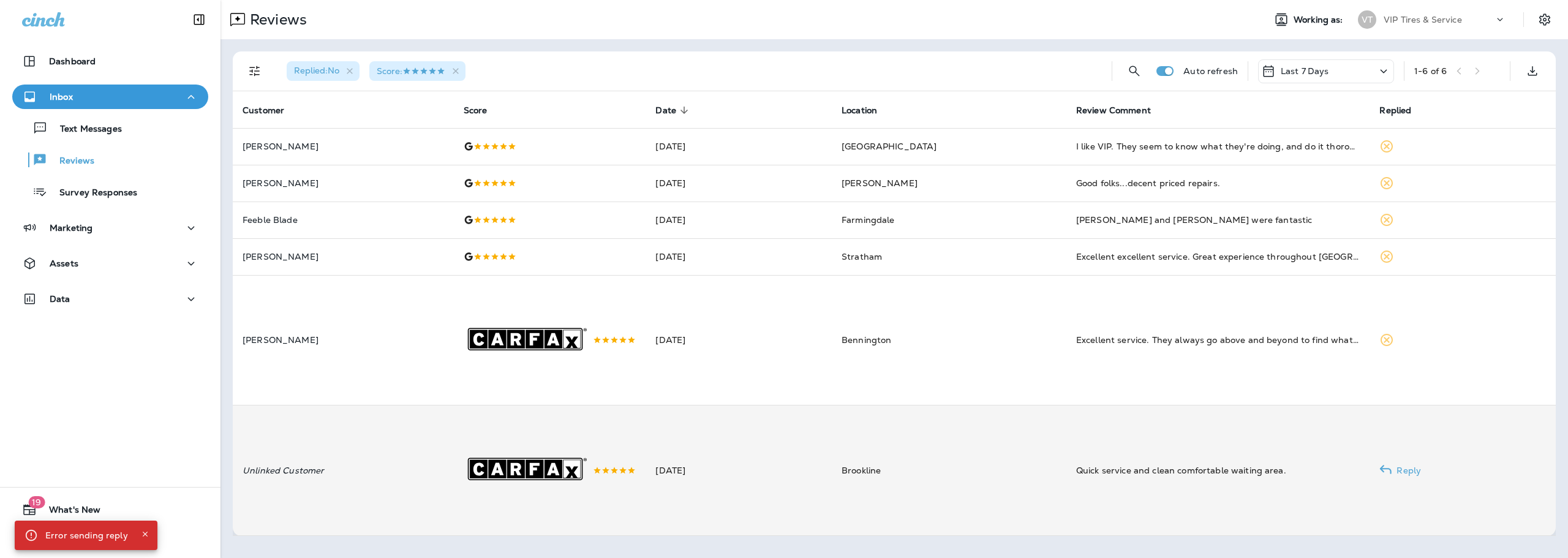
click at [686, 474] on td "[DATE]" at bounding box center [739, 471] width 186 height 130
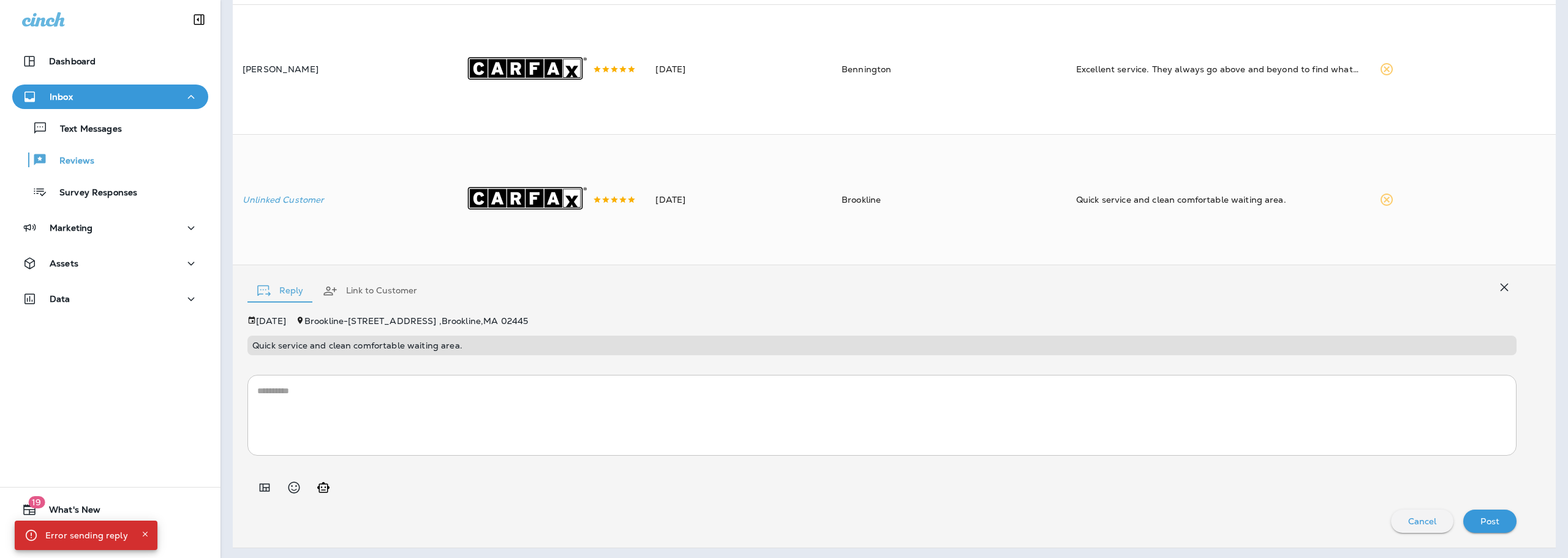
click at [269, 491] on icon "Add in a premade template" at bounding box center [265, 488] width 11 height 8
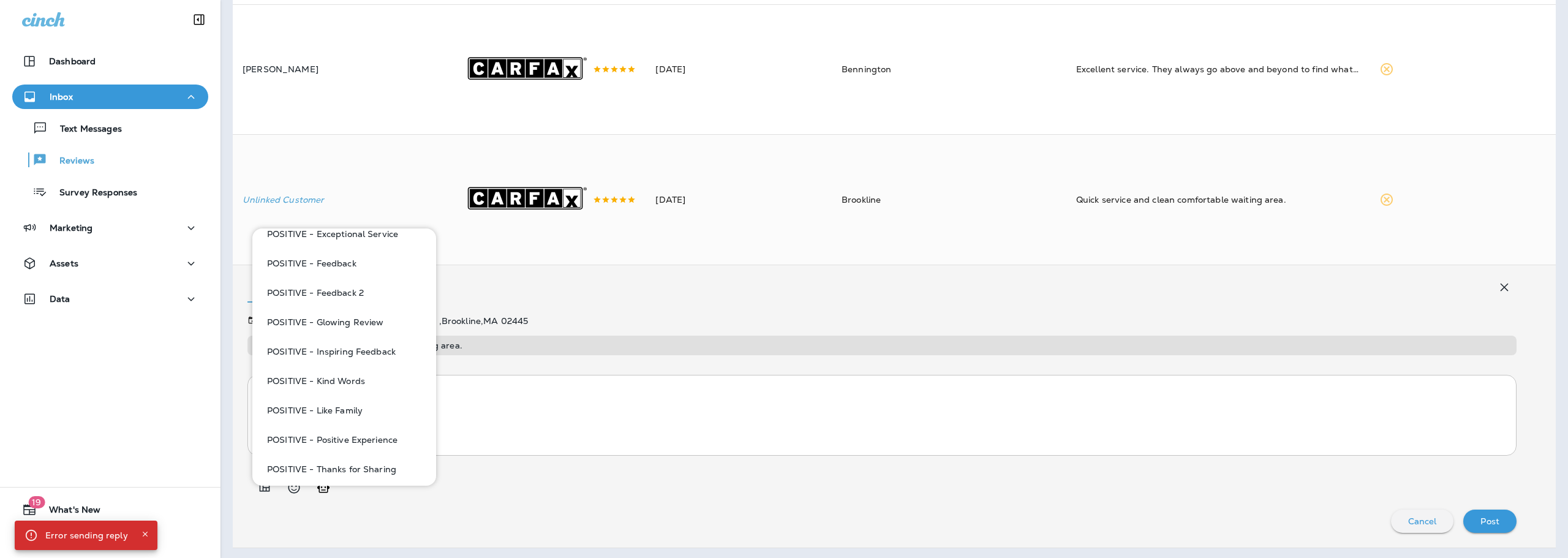
scroll to position [1042, 0]
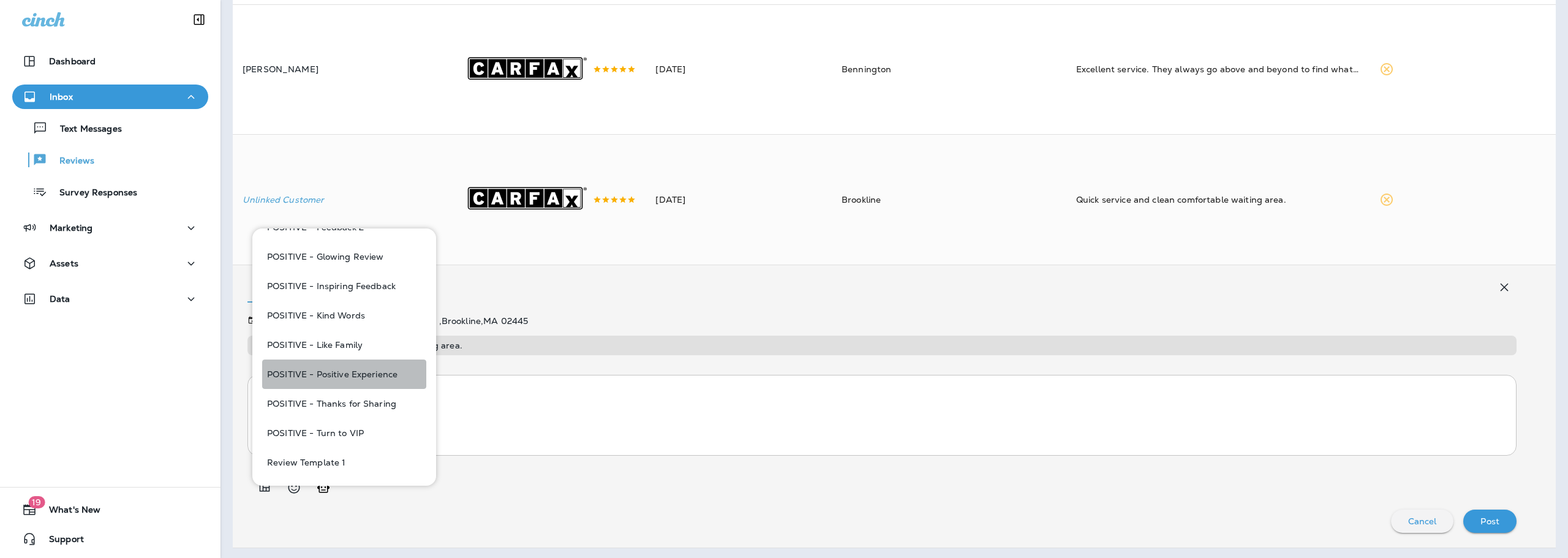
click at [356, 376] on button "POSITIVE - Positive Experience" at bounding box center [344, 374] width 164 height 30
type textarea "**********"
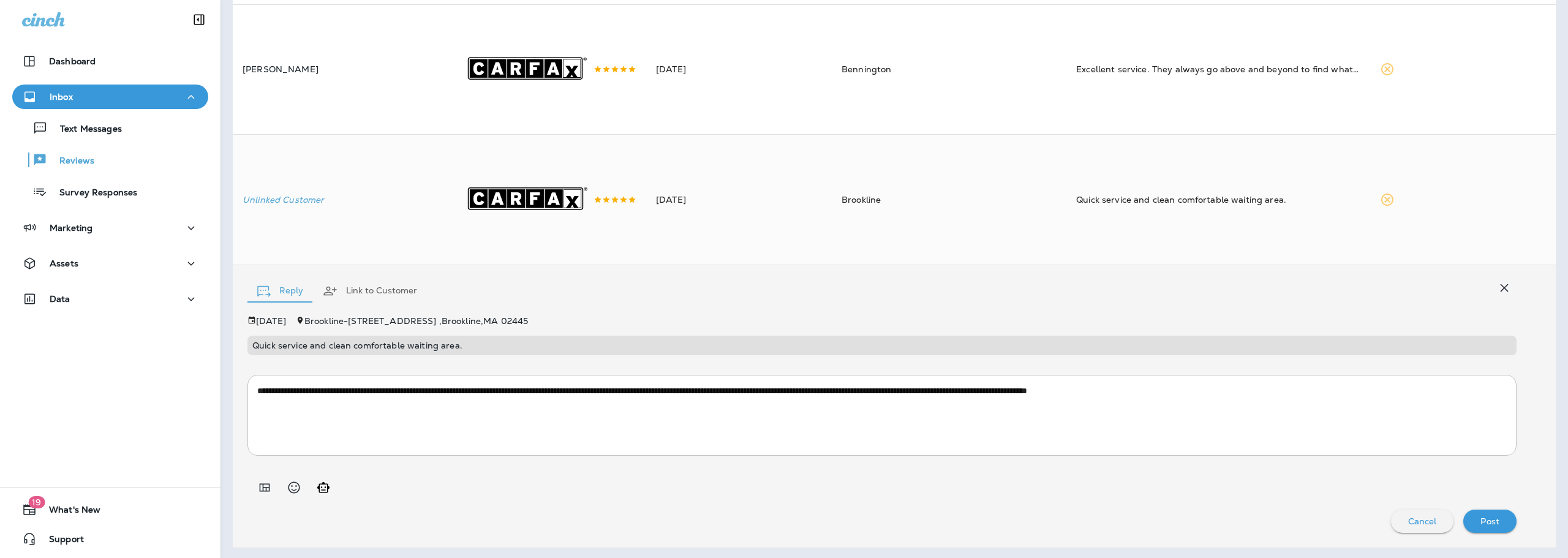
click at [1473, 529] on div "Post" at bounding box center [1489, 521] width 34 height 16
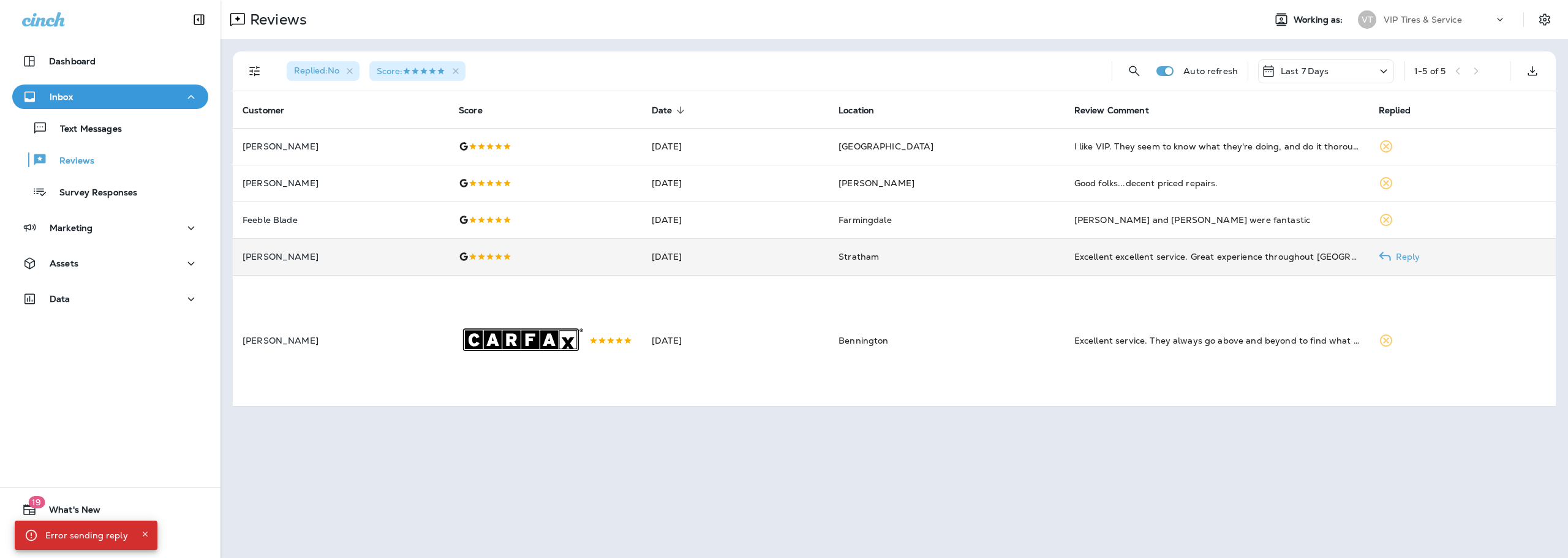
scroll to position [0, 0]
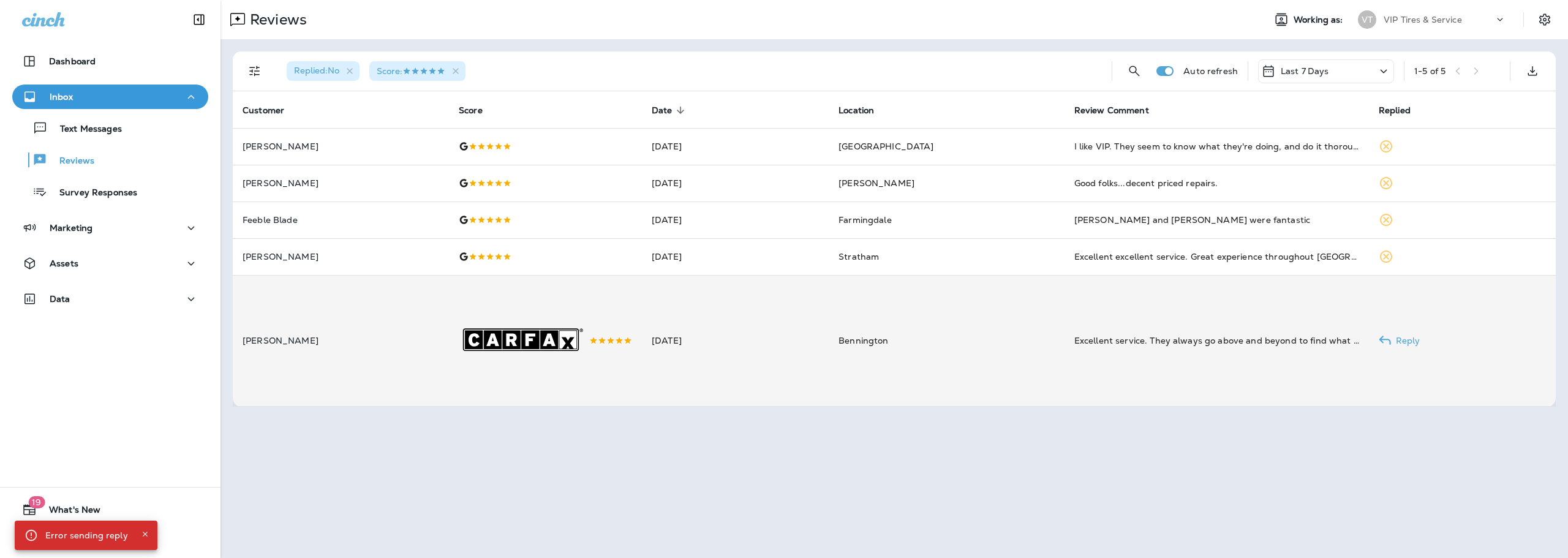
click at [321, 332] on td "[PERSON_NAME]" at bounding box center [341, 340] width 216 height 131
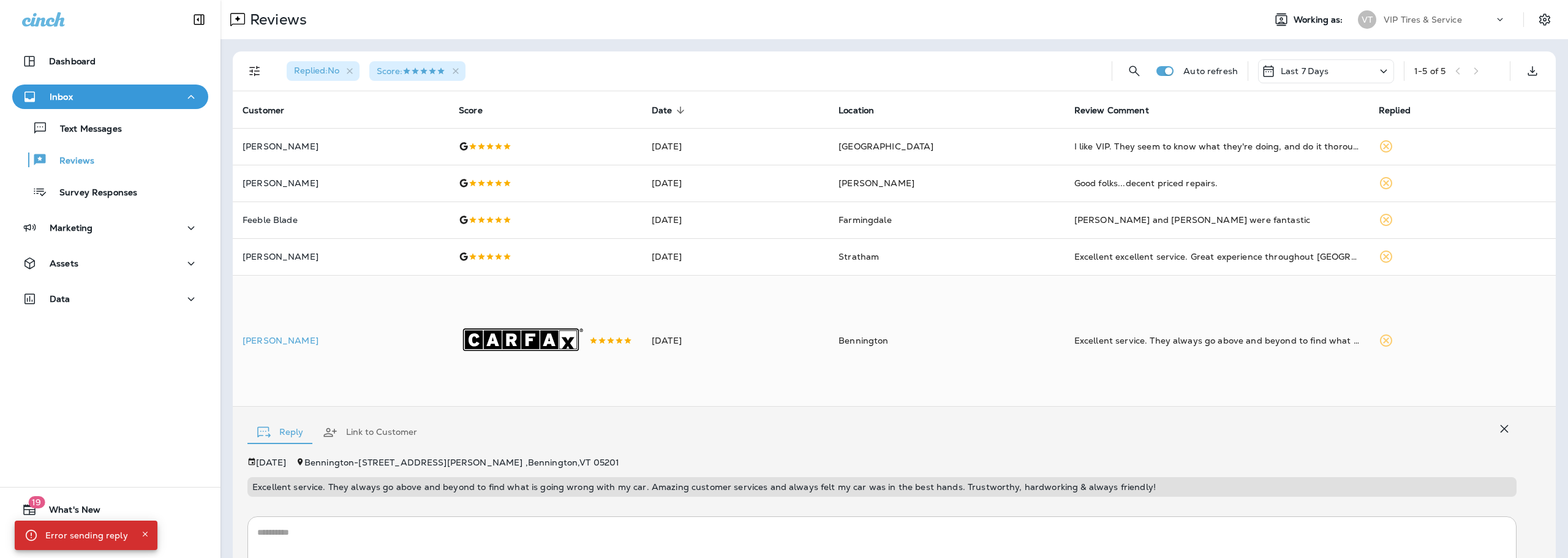
scroll to position [136, 0]
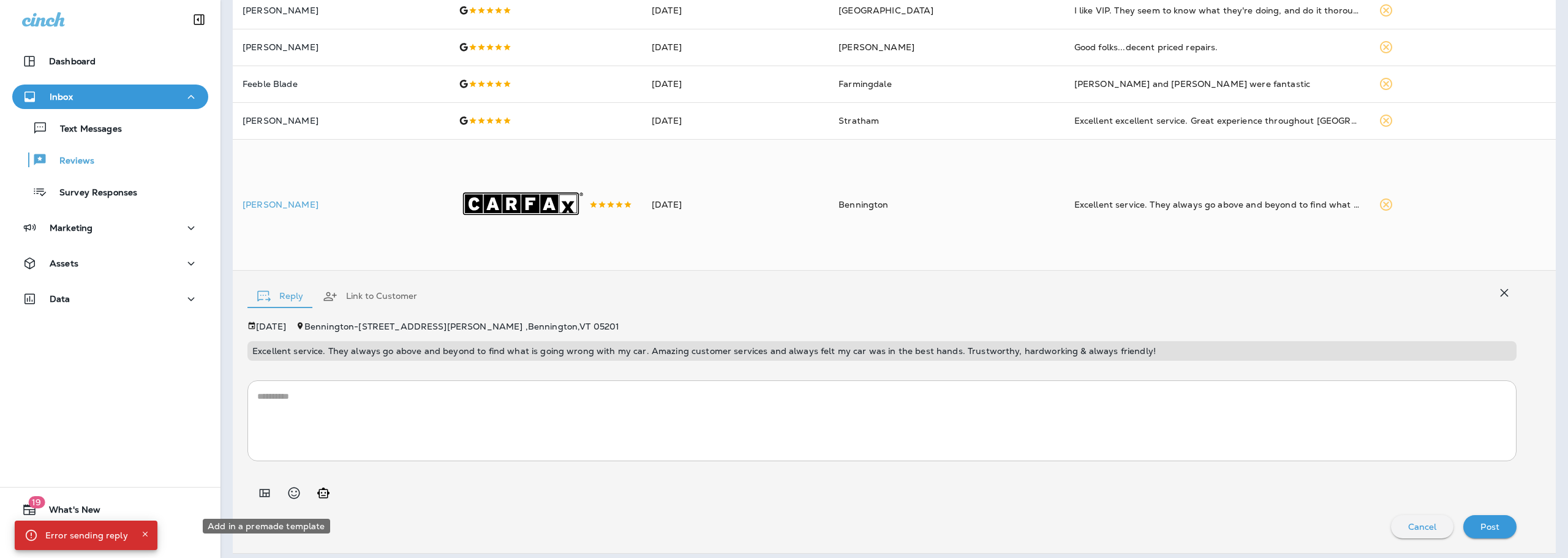
click at [271, 500] on icon "Add in a premade template" at bounding box center [264, 493] width 14 height 14
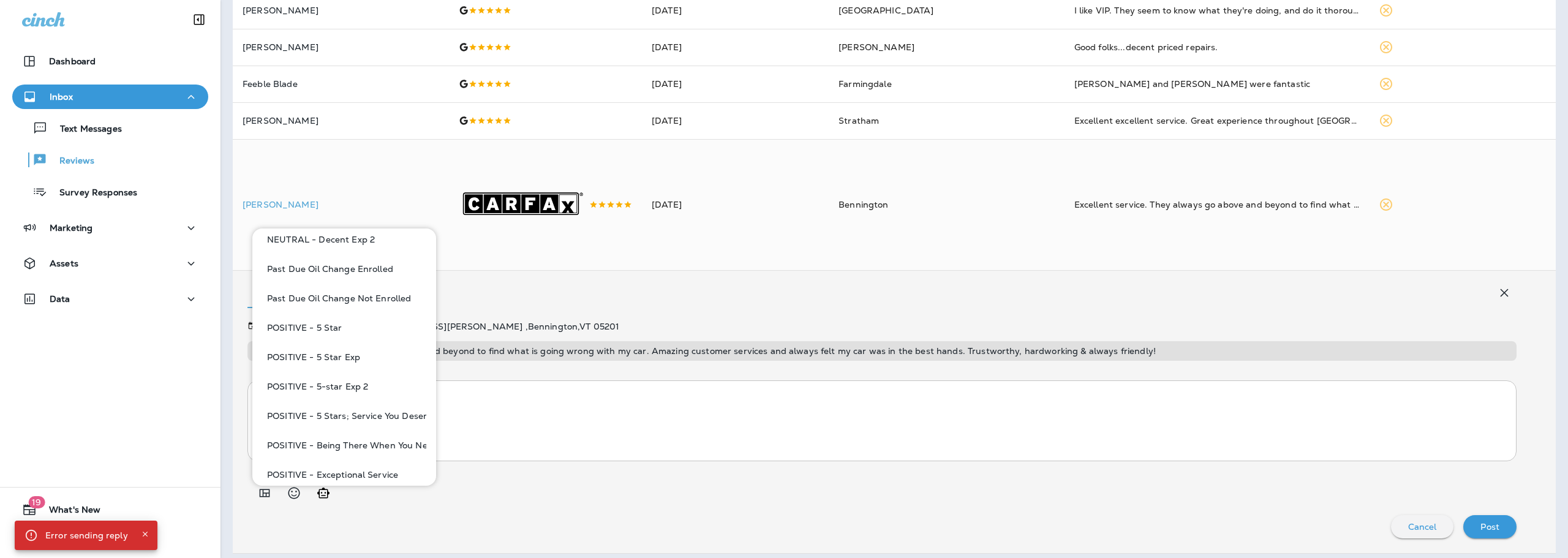
scroll to position [796, 0]
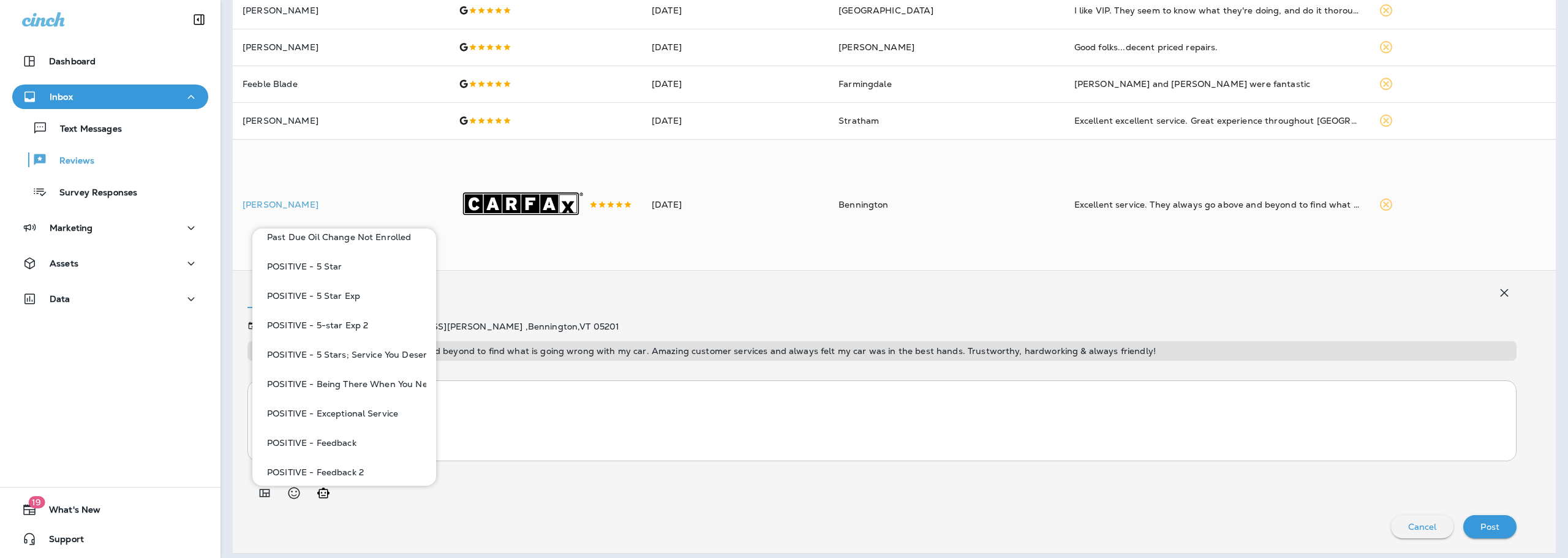
click at [338, 323] on button "POSITIVE - 5-star Exp 2" at bounding box center [344, 325] width 164 height 30
type textarea "**********"
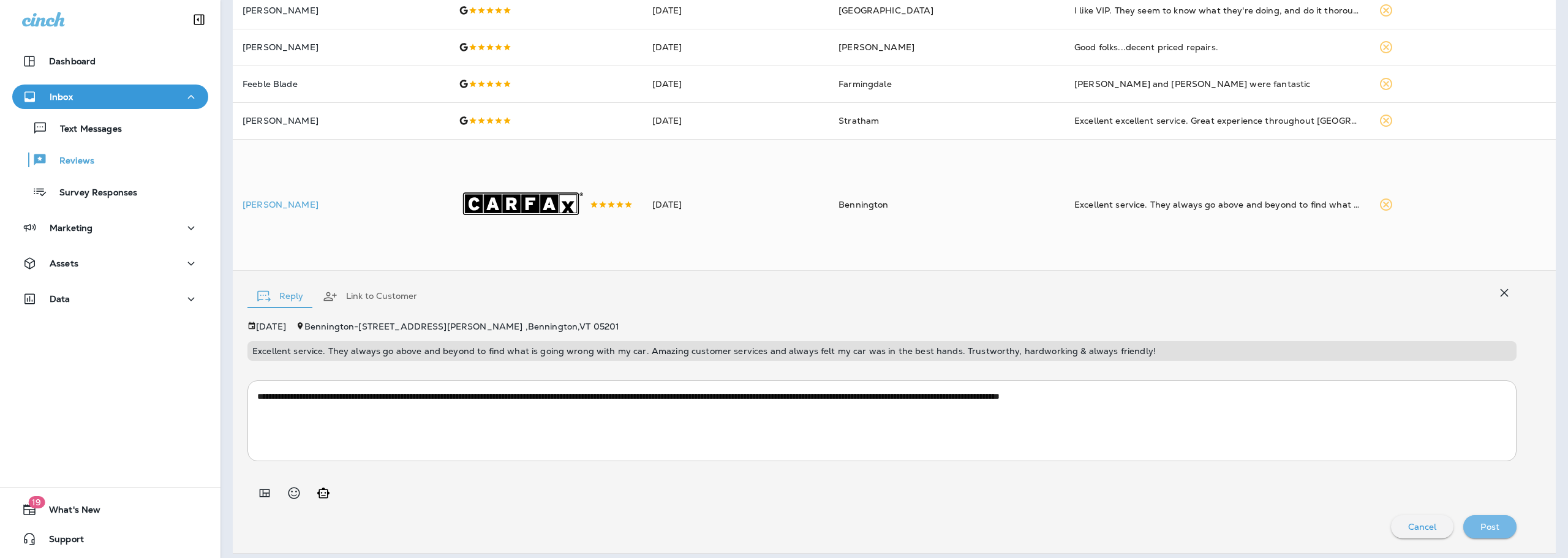
click at [1486, 532] on p "Post" at bounding box center [1489, 527] width 19 height 10
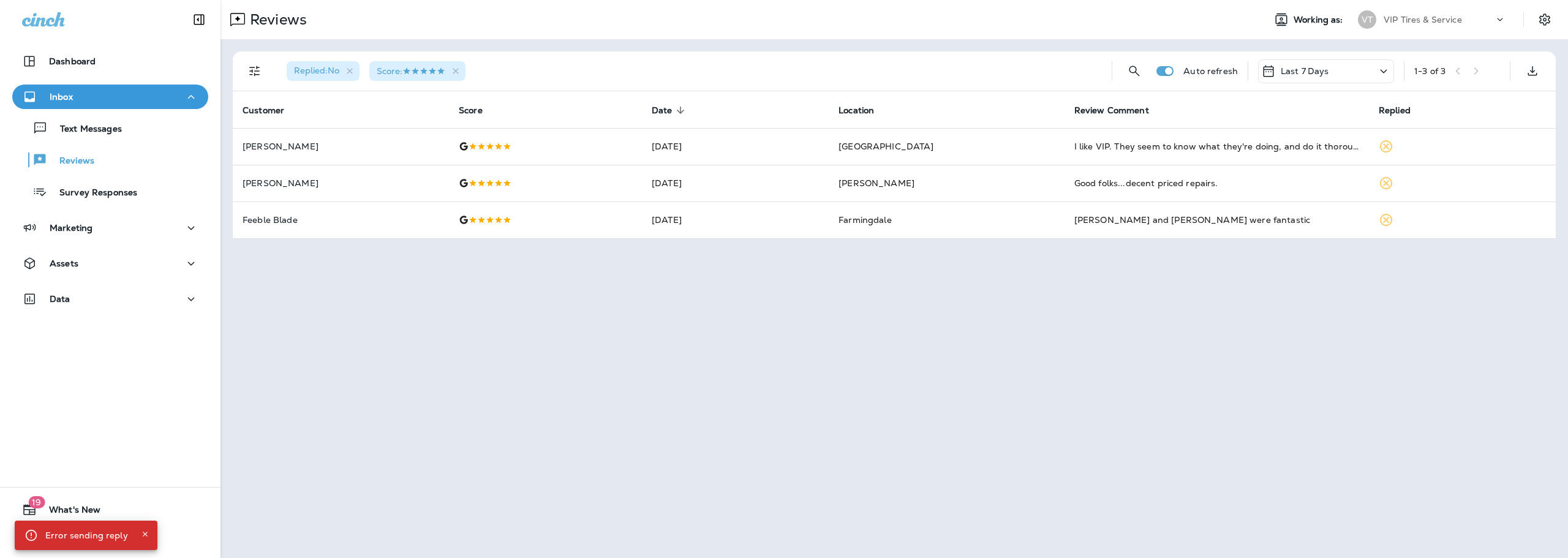
click at [438, 341] on div "Reviews Working as: VT VIP Tires & Service Replied : No Score : Auto refresh La…" at bounding box center [894, 279] width 1348 height 558
click at [823, 62] on div "Replied : No Score :" at bounding box center [689, 71] width 825 height 39
click at [1040, 260] on div "Reviews Working as: VT VIP Tires & Service Replied : No Score : Auto refresh La…" at bounding box center [894, 279] width 1348 height 558
click at [490, 76] on div "Replied : No Score :" at bounding box center [689, 71] width 825 height 39
